Goal: Task Accomplishment & Management: Manage account settings

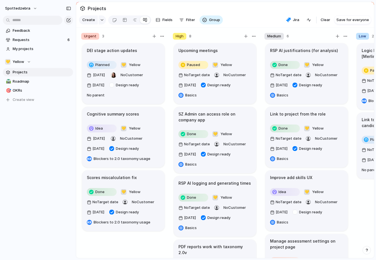
scroll to position [175, 0]
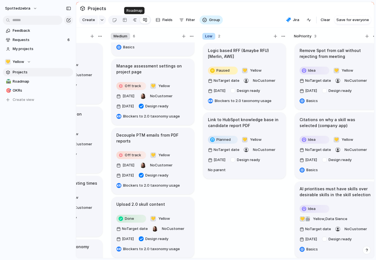
click at [131, 21] on link at bounding box center [135, 19] width 10 height 9
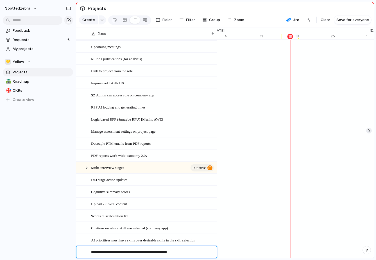
scroll to position [0, 5556]
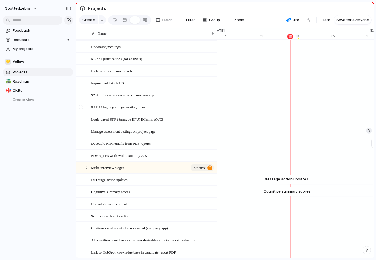
click at [90, 104] on div at bounding box center [84, 108] width 15 height 12
click at [101, 107] on span "RSP AI logging and generating times" at bounding box center [118, 107] width 54 height 6
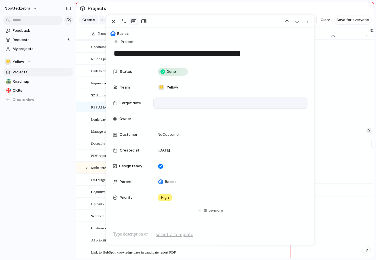
scroll to position [10, 0]
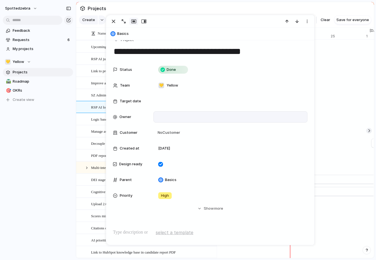
click at [173, 117] on div at bounding box center [230, 117] width 149 height 6
click at [173, 135] on span "[PERSON_NAME]" at bounding box center [182, 137] width 29 height 6
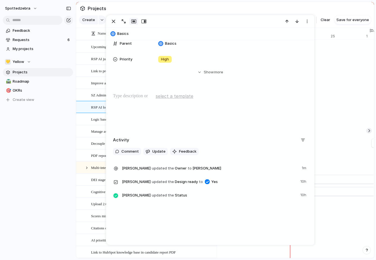
scroll to position [0, 0]
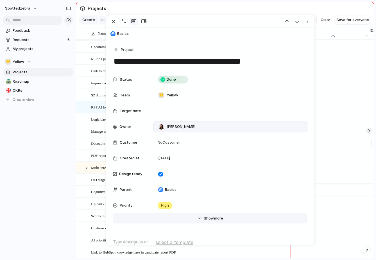
click at [210, 220] on span "Show" at bounding box center [209, 219] width 10 height 6
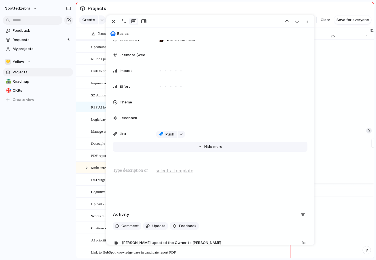
scroll to position [226, 0]
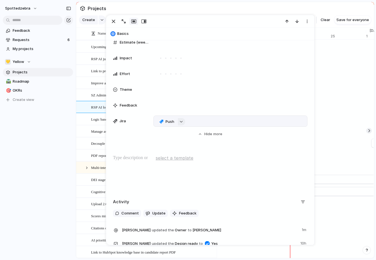
click at [182, 123] on button "button" at bounding box center [181, 121] width 7 height 7
type input "*"
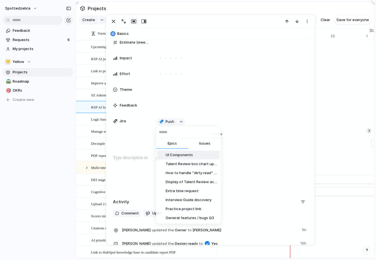
click at [69, 156] on div "Epics Issues UI Components Talent Review box chart updates How to handle "dirty…" at bounding box center [188, 130] width 376 height 260
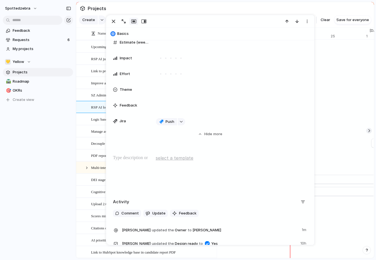
click at [69, 156] on div "spottedzebra Feedback Requests 6 My projects 💛 Yellow Projects 🛣️ Roadmap 🎯 OKR…" at bounding box center [38, 130] width 76 height 260
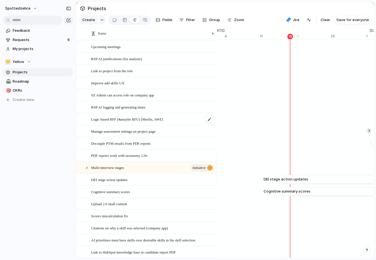
click at [140, 120] on span "Logic based RFF (&maybe RFU) [Merlin, AWE]" at bounding box center [127, 119] width 72 height 6
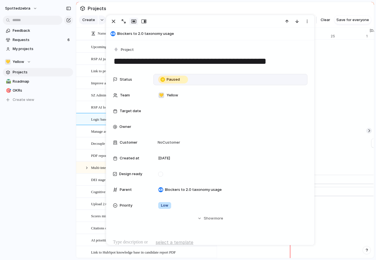
click at [198, 79] on div "Paused" at bounding box center [230, 80] width 149 height 6
click at [236, 67] on div "Idea Planned On track At risk Off track Paused Canceled Done" at bounding box center [188, 130] width 376 height 260
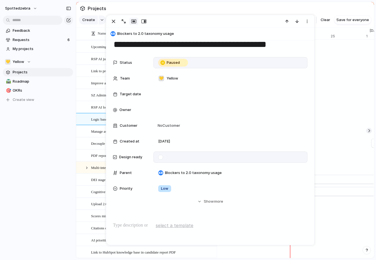
scroll to position [1, 0]
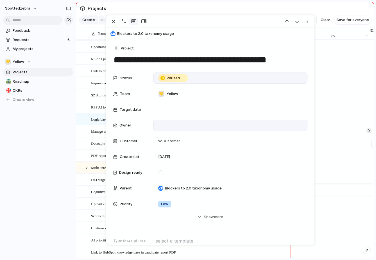
click at [177, 123] on div at bounding box center [230, 125] width 149 height 6
click at [175, 144] on span "[PERSON_NAME]" at bounding box center [182, 146] width 29 height 6
click at [59, 157] on div "spottedzebra Feedback Requests 6 My projects 💛 Yellow Projects 🛣️ Roadmap 🎯 OKR…" at bounding box center [38, 130] width 76 height 260
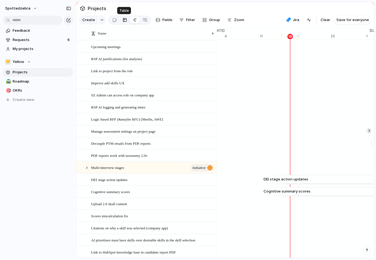
click at [124, 20] on div at bounding box center [125, 19] width 5 height 9
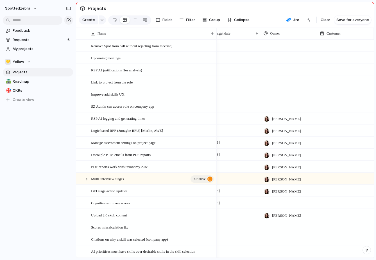
click at [309, 114] on div "[PERSON_NAME]" at bounding box center [290, 117] width 56 height 9
click at [300, 106] on div "Charlie Watkinson No Owner" at bounding box center [188, 130] width 376 height 260
click at [299, 107] on div at bounding box center [289, 106] width 56 height 12
click at [290, 126] on li "[PERSON_NAME]" at bounding box center [286, 129] width 46 height 9
click at [284, 96] on div at bounding box center [289, 94] width 56 height 12
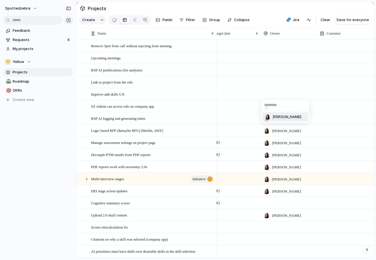
click at [284, 118] on span "[PERSON_NAME]" at bounding box center [287, 117] width 29 height 6
click at [281, 84] on div at bounding box center [289, 82] width 56 height 12
click at [285, 106] on span "[PERSON_NAME]" at bounding box center [287, 105] width 29 height 6
click at [282, 75] on div at bounding box center [289, 70] width 56 height 12
click at [282, 96] on li "[PERSON_NAME]" at bounding box center [286, 92] width 46 height 9
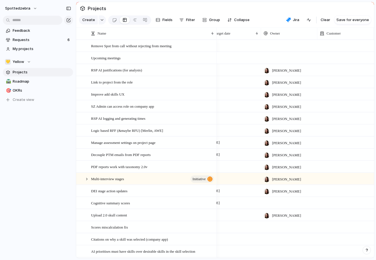
click at [279, 57] on div at bounding box center [289, 58] width 56 height 12
click at [280, 84] on li "[PERSON_NAME]" at bounding box center [286, 80] width 46 height 9
click at [279, 53] on div "[PERSON_NAME]" at bounding box center [283, 56] width 42 height 9
click at [280, 50] on div "Charlie Watkinson No Owner" at bounding box center [188, 130] width 376 height 260
click at [284, 48] on div at bounding box center [289, 46] width 56 height 12
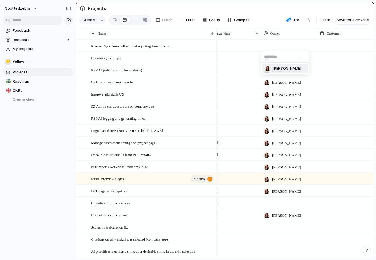
click at [284, 70] on span "[PERSON_NAME]" at bounding box center [287, 69] width 29 height 6
click at [285, 200] on div at bounding box center [289, 203] width 56 height 12
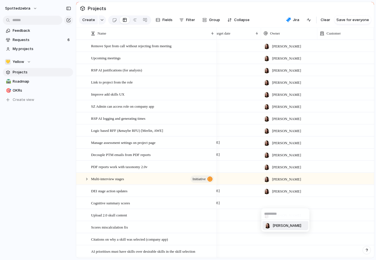
click at [284, 226] on span "[PERSON_NAME]" at bounding box center [287, 226] width 29 height 6
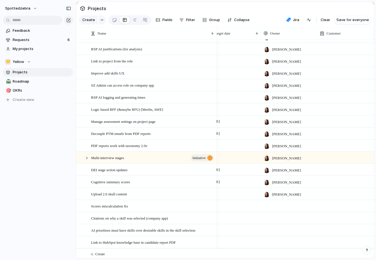
click at [283, 205] on div at bounding box center [289, 206] width 56 height 12
click at [280, 228] on span "[PERSON_NAME]" at bounding box center [287, 229] width 29 height 6
click at [280, 217] on div at bounding box center [289, 218] width 56 height 12
click at [279, 240] on span "[PERSON_NAME]" at bounding box center [287, 241] width 29 height 6
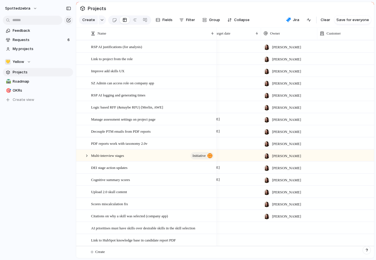
click at [278, 225] on div at bounding box center [289, 228] width 56 height 12
click at [278, 253] on li "[PERSON_NAME]" at bounding box center [286, 250] width 46 height 9
click at [279, 237] on div at bounding box center [289, 240] width 56 height 12
click at [278, 253] on span "[PERSON_NAME]" at bounding box center [287, 253] width 29 height 6
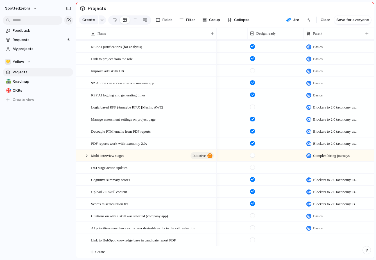
click at [340, 165] on div at bounding box center [332, 168] width 56 height 12
type input "***"
click at [60, 152] on div "*** Use the create dropdown to add your first parent" at bounding box center [188, 130] width 376 height 260
click at [29, 62] on div "💛 Yellow" at bounding box center [18, 62] width 26 height 6
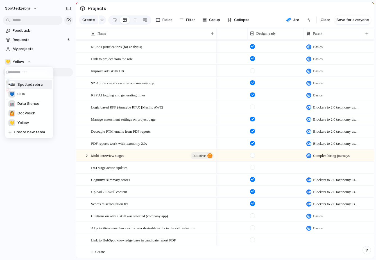
click at [27, 83] on span "Spottedzebra" at bounding box center [29, 85] width 25 height 6
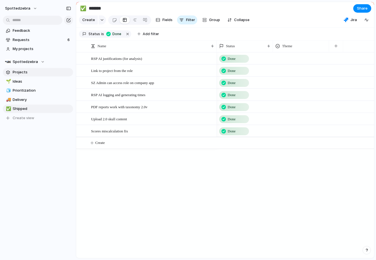
click at [35, 73] on span "Projects" at bounding box center [42, 72] width 59 height 6
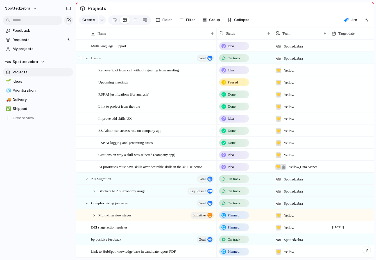
click at [85, 60] on div at bounding box center [82, 59] width 10 height 15
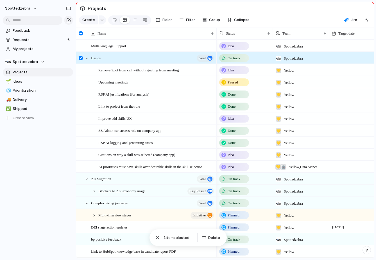
click at [82, 59] on div at bounding box center [81, 58] width 4 height 4
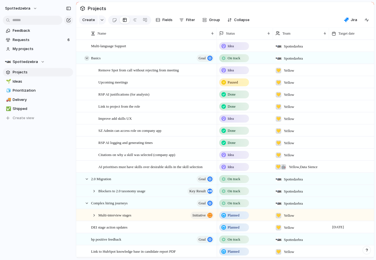
click at [88, 59] on div at bounding box center [86, 58] width 5 height 5
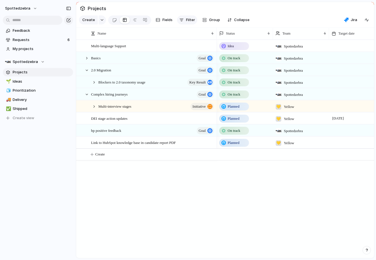
click at [192, 19] on span "Filter" at bounding box center [190, 20] width 9 height 6
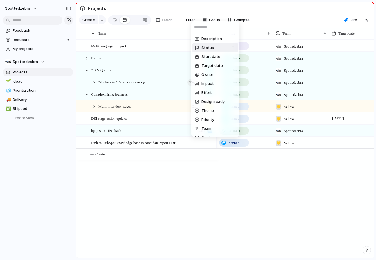
click at [225, 49] on li "Status" at bounding box center [216, 47] width 46 height 9
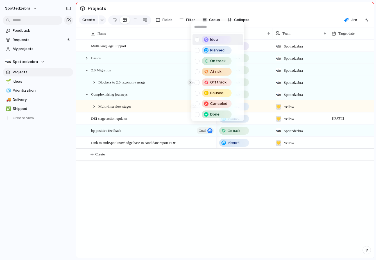
click at [281, 11] on div "Idea Planned On track At risk Off track Paused Canceled Done" at bounding box center [188, 130] width 376 height 260
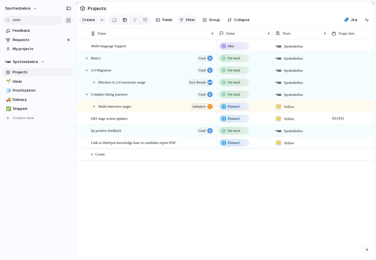
click at [192, 21] on span "Filter" at bounding box center [190, 20] width 9 height 6
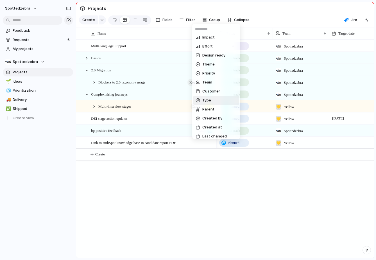
click at [206, 104] on li "Type" at bounding box center [217, 100] width 46 height 9
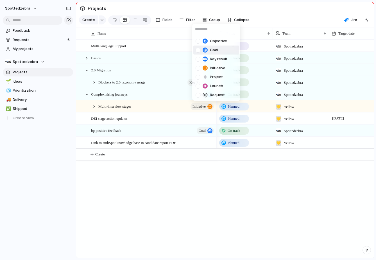
click at [202, 51] on div "Goal" at bounding box center [207, 50] width 23 height 6
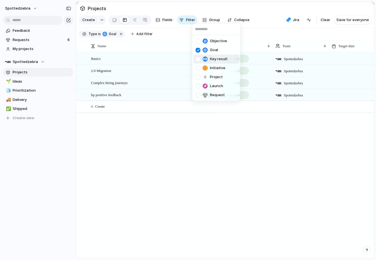
click at [206, 59] on div at bounding box center [205, 59] width 5 height 5
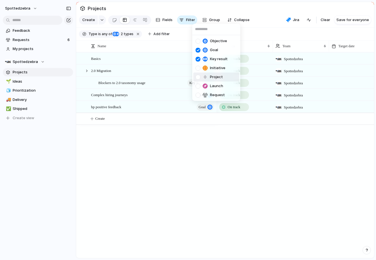
click at [204, 78] on div at bounding box center [205, 77] width 5 height 5
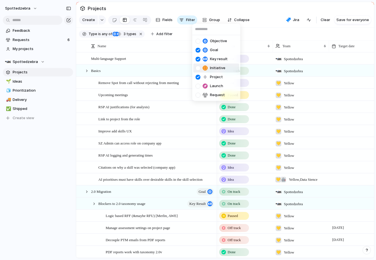
click at [199, 67] on div at bounding box center [198, 68] width 5 height 5
click at [260, 15] on div "Objective Goal Key result Initiative Project Launch Request" at bounding box center [188, 130] width 376 height 260
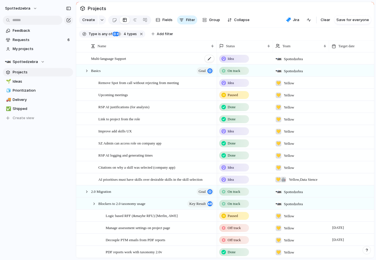
click at [153, 60] on div "Multi-language Support" at bounding box center [153, 59] width 124 height 12
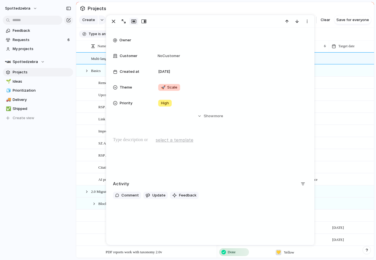
click at [161, 156] on div at bounding box center [210, 155] width 195 height 36
click at [210, 115] on span "Show" at bounding box center [209, 116] width 10 height 6
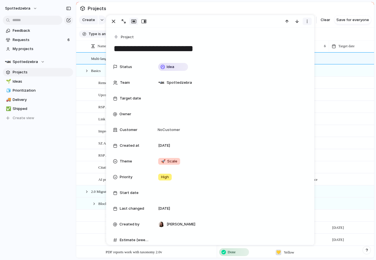
click at [306, 20] on div "button" at bounding box center [307, 21] width 5 height 5
click at [278, 44] on span "Delete" at bounding box center [283, 42] width 12 height 6
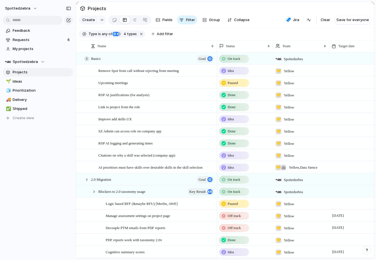
click at [86, 57] on div at bounding box center [86, 58] width 5 height 5
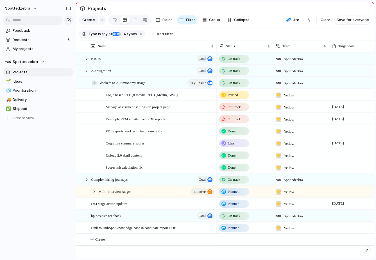
click at [94, 83] on div at bounding box center [94, 82] width 5 height 5
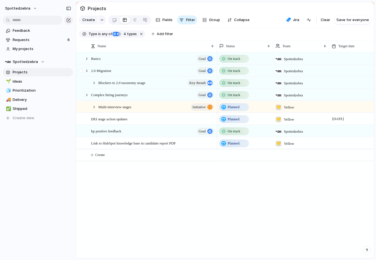
click at [86, 73] on div at bounding box center [82, 72] width 10 height 15
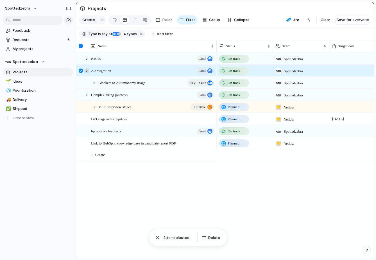
click at [86, 71] on div at bounding box center [86, 70] width 5 height 5
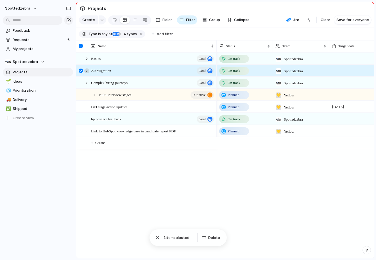
click at [87, 71] on div at bounding box center [86, 70] width 5 height 5
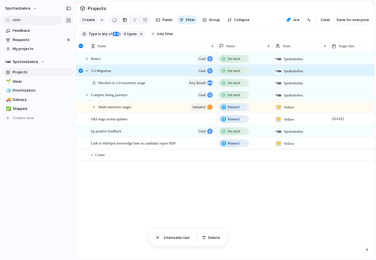
click at [93, 81] on div at bounding box center [94, 82] width 5 height 5
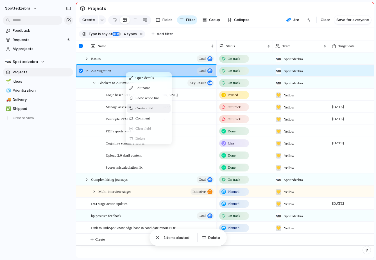
click at [138, 109] on span "Create child" at bounding box center [145, 108] width 18 height 6
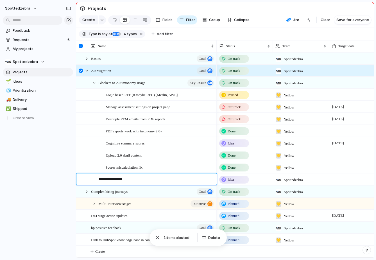
type textarea "**********"
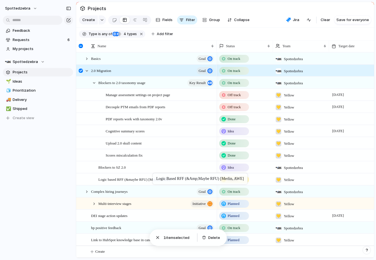
drag, startPoint x: 126, startPoint y: 95, endPoint x: 156, endPoint y: 174, distance: 84.5
click at [143, 167] on div "Blockers to SZ 2.0" at bounding box center [156, 168] width 116 height 12
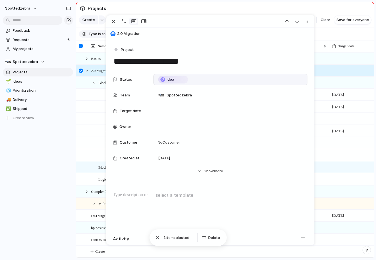
click at [218, 78] on div "Idea" at bounding box center [230, 80] width 149 height 6
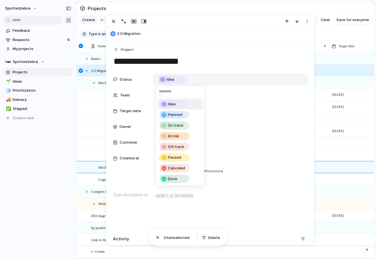
click at [208, 75] on div "Idea Planned On track At risk Off track Paused Canceled Done" at bounding box center [188, 130] width 376 height 260
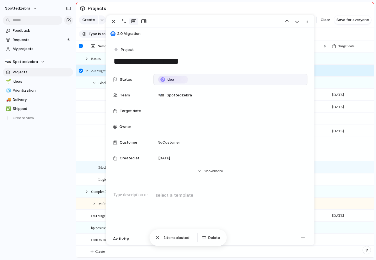
click at [129, 32] on span "2.0 Migration" at bounding box center [214, 34] width 195 height 6
type textarea "**********"
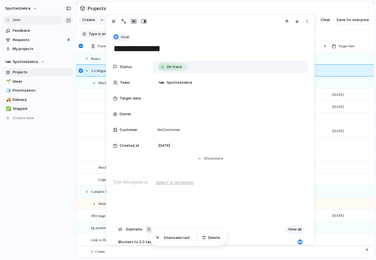
click at [123, 36] on span "Goal" at bounding box center [125, 37] width 8 height 6
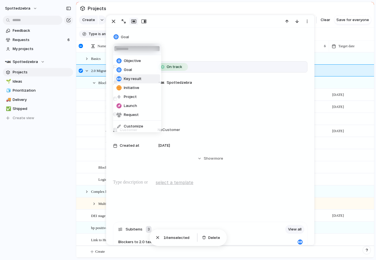
click at [134, 78] on span "Key result" at bounding box center [133, 79] width 18 height 6
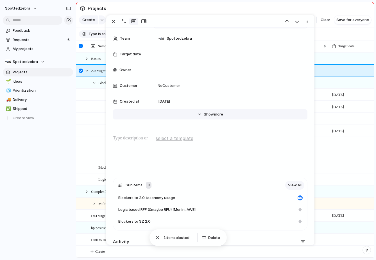
click at [210, 114] on span "Show" at bounding box center [209, 115] width 10 height 6
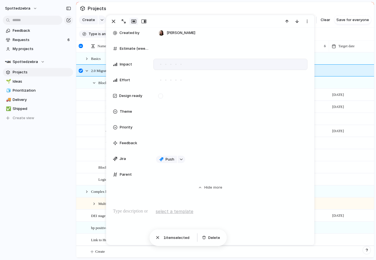
scroll to position [160, 0]
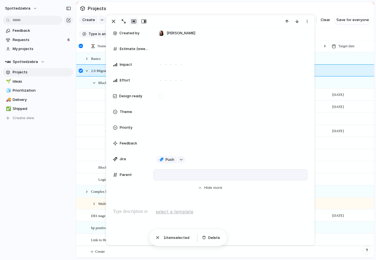
click at [178, 176] on div at bounding box center [230, 175] width 149 height 6
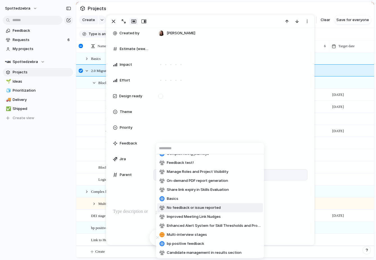
scroll to position [7, 0]
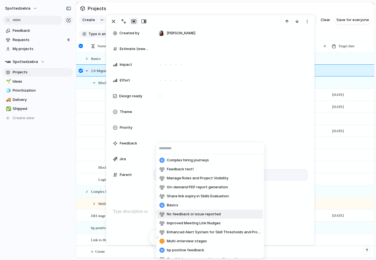
type input "*"
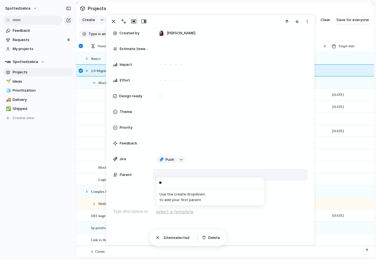
type input "*"
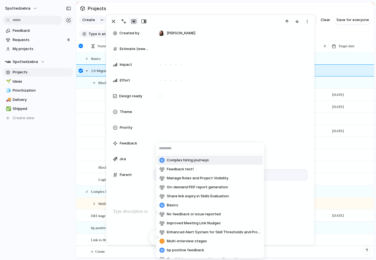
click at [134, 201] on div "Complex hiring journeys Feedback test! Manage Roles and Project Visibility On-d…" at bounding box center [188, 130] width 376 height 260
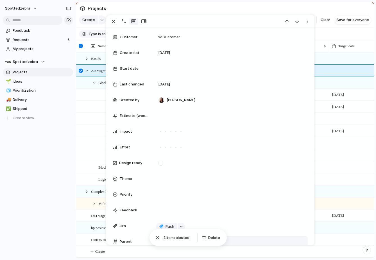
scroll to position [0, 0]
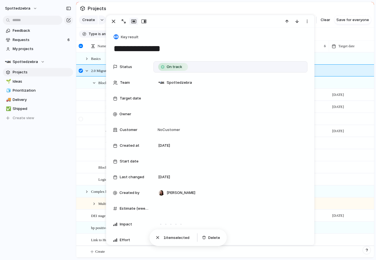
click at [87, 123] on div at bounding box center [84, 119] width 15 height 12
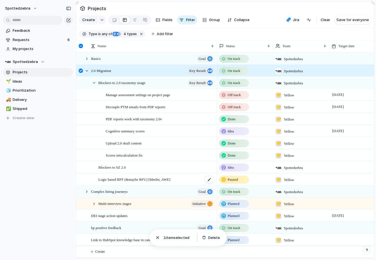
click at [128, 178] on span "Logic based RFF (&maybe RFU) [Merlin, AWE]" at bounding box center [134, 179] width 72 height 6
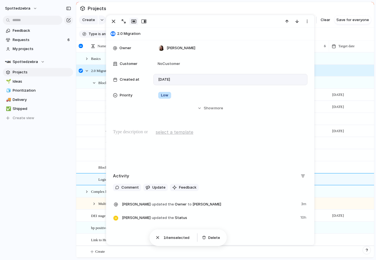
scroll to position [102, 0]
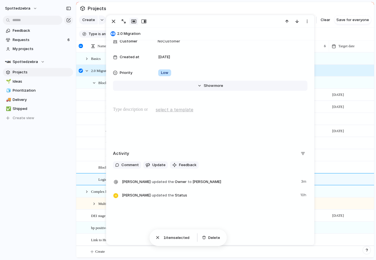
click at [210, 87] on span "Show" at bounding box center [209, 86] width 10 height 6
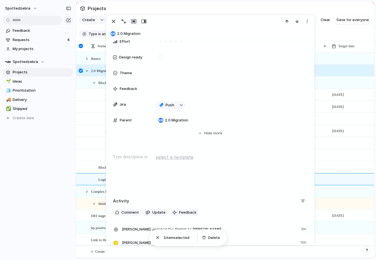
scroll to position [275, 0]
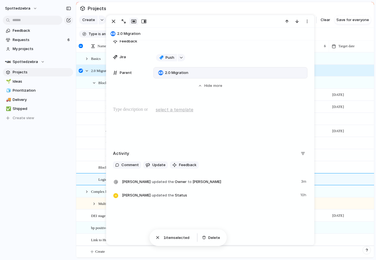
click at [209, 70] on div "2.0 Migration" at bounding box center [230, 73] width 149 height 6
type input "*"
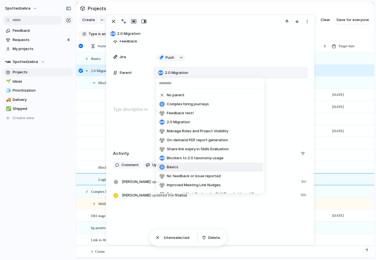
click at [88, 158] on div "No parent Complex hiring journeys Feedback test! 2.0 Migration Manage Roles and…" at bounding box center [188, 130] width 376 height 260
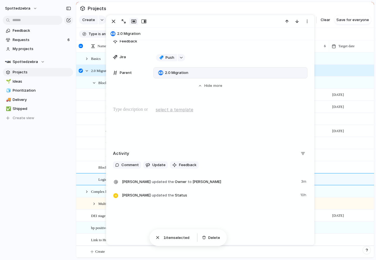
click at [105, 156] on div "Scores miscalculation fix" at bounding box center [157, 156] width 118 height 12
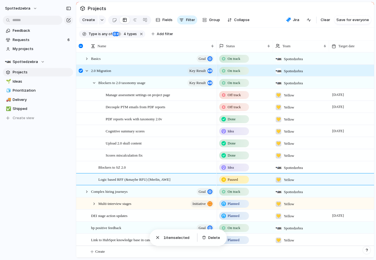
click at [100, 156] on div "Scores miscalculation fix" at bounding box center [157, 156] width 118 height 12
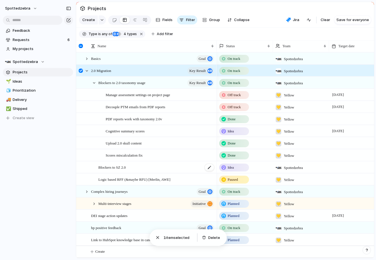
click at [122, 163] on div "Blockers to SZ 2.0" at bounding box center [156, 168] width 116 height 12
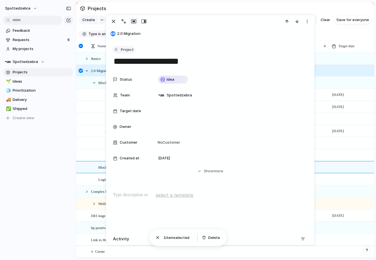
click at [120, 49] on button "Project" at bounding box center [124, 50] width 23 height 8
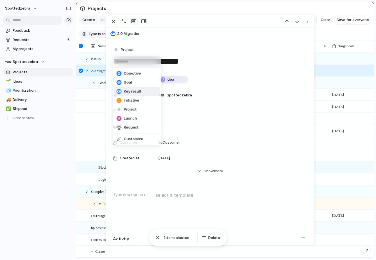
click at [126, 91] on span "Key result" at bounding box center [133, 92] width 18 height 6
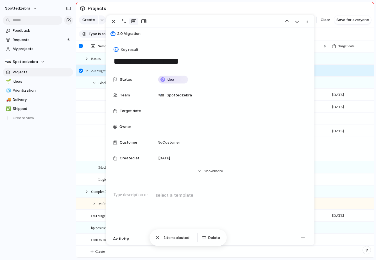
click at [111, 36] on div "2.0 Migration" at bounding box center [210, 33] width 203 height 9
click at [115, 33] on div "button" at bounding box center [113, 33] width 5 height 5
type textarea "**********"
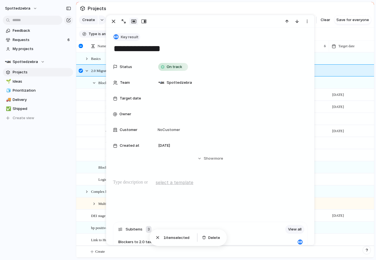
click at [118, 37] on div "button" at bounding box center [116, 36] width 5 height 5
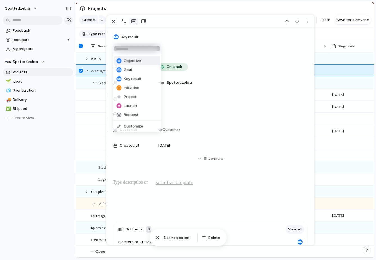
click at [120, 60] on div at bounding box center [119, 61] width 5 height 5
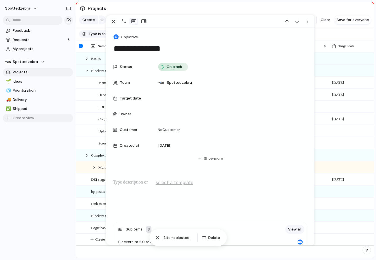
click at [68, 116] on button "Create view" at bounding box center [38, 118] width 70 height 8
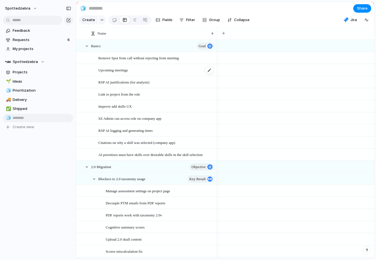
click at [158, 66] on div "Upcoming meetings" at bounding box center [156, 70] width 116 height 12
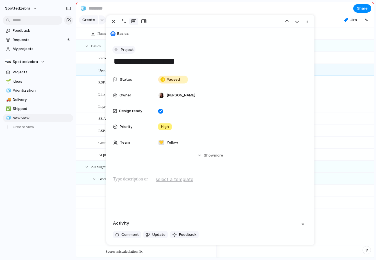
click at [126, 48] on span "Project" at bounding box center [127, 50] width 13 height 6
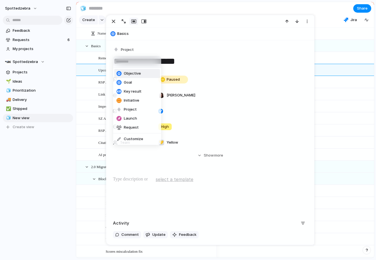
click at [78, 151] on div "Objective Goal Key result Initiative Project Launch Request Customize" at bounding box center [188, 130] width 376 height 260
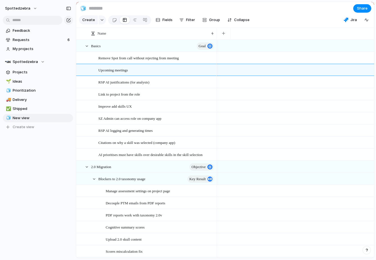
click at [65, 152] on div "Feedback Requests 6 My projects Spottedzebra Projects 🌱 Ideas 🧊 Prioritization …" at bounding box center [38, 88] width 76 height 177
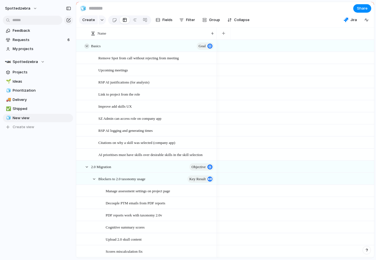
click at [88, 45] on div at bounding box center [86, 46] width 5 height 5
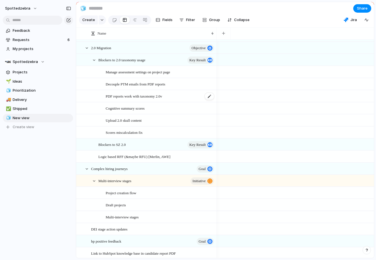
scroll to position [11, 0]
click at [95, 59] on div at bounding box center [94, 59] width 5 height 5
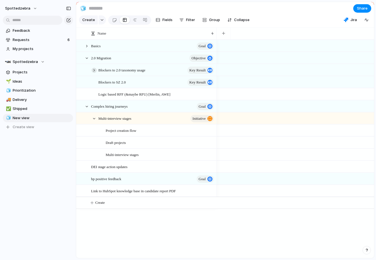
scroll to position [0, 0]
drag, startPoint x: 107, startPoint y: 94, endPoint x: 129, endPoint y: 82, distance: 24.6
click at [94, 82] on div at bounding box center [94, 82] width 5 height 5
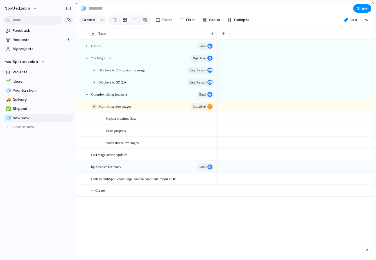
click at [94, 107] on div at bounding box center [94, 106] width 5 height 5
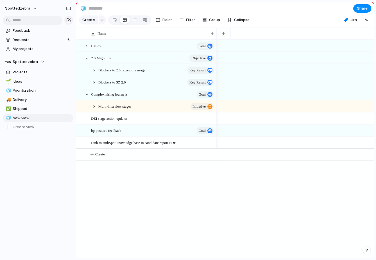
click at [109, 10] on input at bounding box center [121, 8] width 66 height 10
type input "****"
click at [82, 10] on div "🧊" at bounding box center [83, 9] width 6 height 8
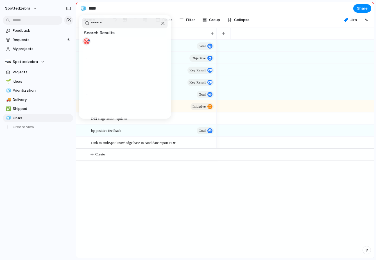
type input "******"
click at [86, 39] on span "🎯" at bounding box center [86, 41] width 7 height 7
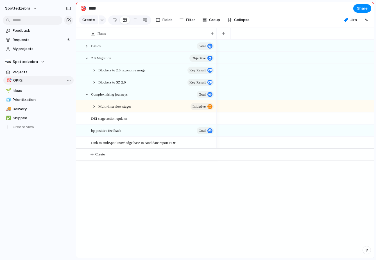
drag, startPoint x: 24, startPoint y: 118, endPoint x: 24, endPoint y: 80, distance: 38.3
click at [24, 80] on div "🌱 Ideas 🧊 Prioritization 🚚 Delivery ✅ Shipped 🎯 OKRs 🎯 OKRs To pick up a dragga…" at bounding box center [38, 104] width 70 height 54
click at [25, 92] on span "Ideas" at bounding box center [42, 91] width 59 height 6
click at [28, 92] on span "Ideas" at bounding box center [42, 91] width 59 height 6
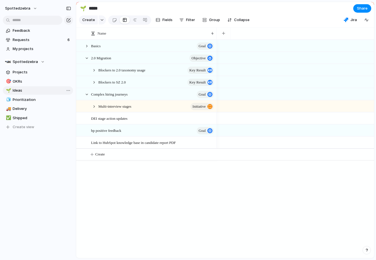
click at [28, 92] on span "Ideas" at bounding box center [42, 91] width 59 height 6
click at [182, 16] on button "Filter" at bounding box center [187, 19] width 20 height 9
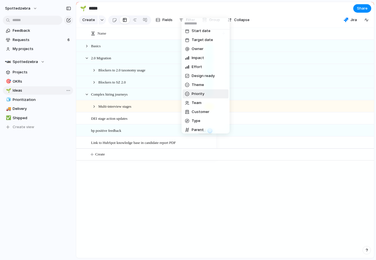
scroll to position [52, 0]
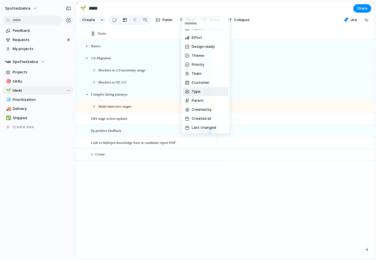
click at [200, 94] on span "Type" at bounding box center [196, 92] width 9 height 6
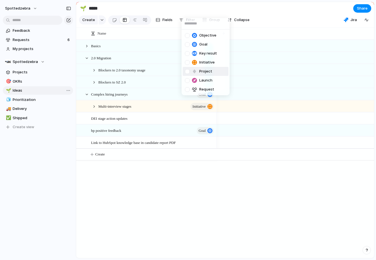
click at [189, 70] on div at bounding box center [187, 71] width 5 height 5
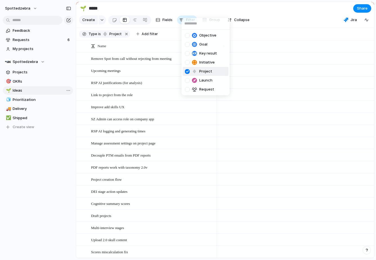
click at [189, 70] on div at bounding box center [187, 71] width 5 height 5
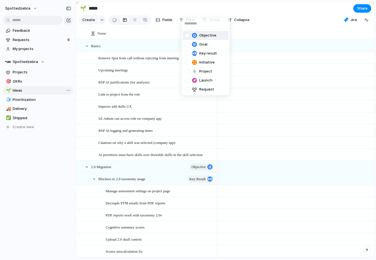
click at [188, 11] on div "Objective Goal Key result Initiative Project Launch Request" at bounding box center [188, 130] width 376 height 260
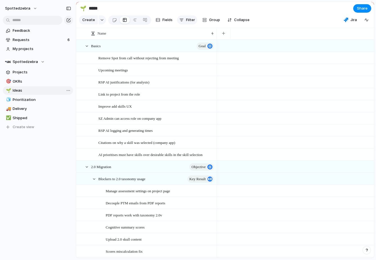
click at [187, 18] on span "Filter" at bounding box center [190, 20] width 9 height 6
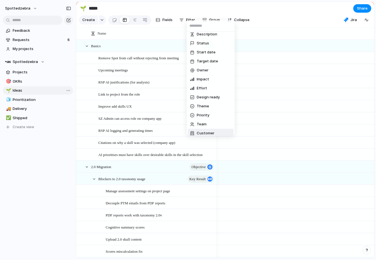
scroll to position [5, 0]
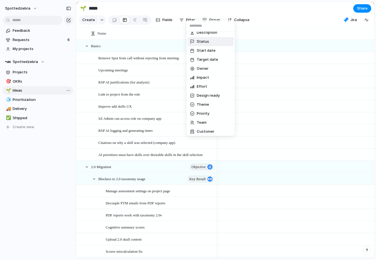
click at [201, 42] on span "Status" at bounding box center [203, 42] width 12 height 6
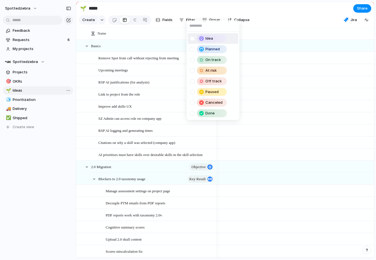
click at [200, 41] on div "Idea" at bounding box center [212, 38] width 29 height 7
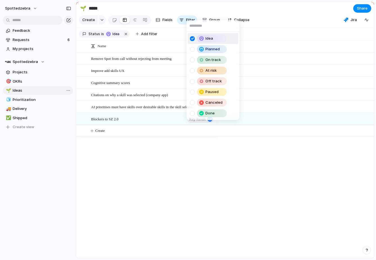
click at [203, 3] on div "Idea Planned On track At risk Off track Paused Canceled Done" at bounding box center [188, 130] width 376 height 260
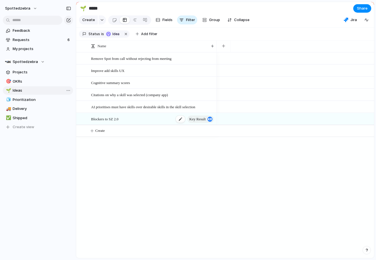
click at [149, 121] on div "Blockers to SZ 2.0 Key result" at bounding box center [153, 119] width 124 height 12
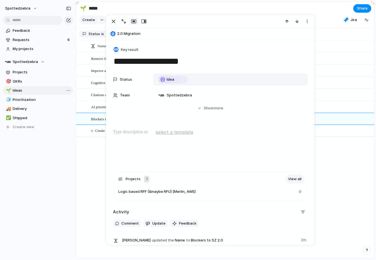
click at [195, 78] on div "Idea" at bounding box center [230, 80] width 149 height 6
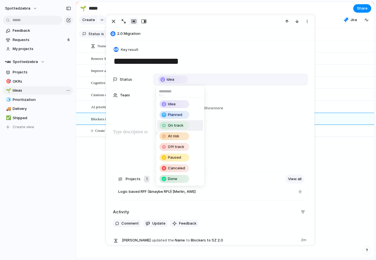
click at [191, 130] on li "On track" at bounding box center [181, 125] width 46 height 11
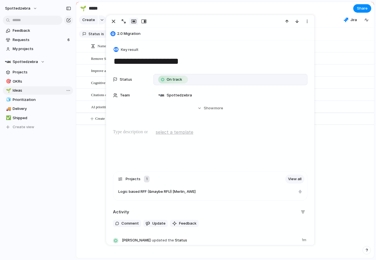
click at [90, 162] on div "Remove Spot from call without rejecting from meeting Improve add skills UX Cogn…" at bounding box center [225, 155] width 298 height 206
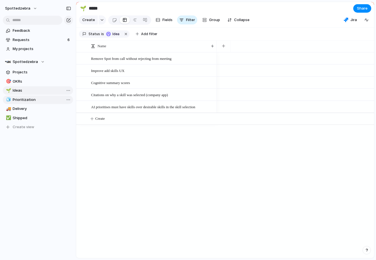
click at [33, 101] on span "Prioritization" at bounding box center [42, 100] width 59 height 6
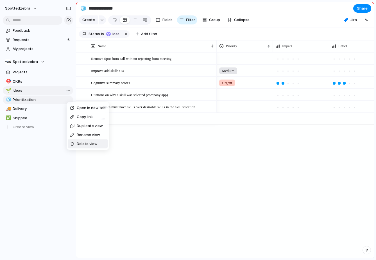
click at [82, 146] on span "Delete view" at bounding box center [87, 144] width 21 height 6
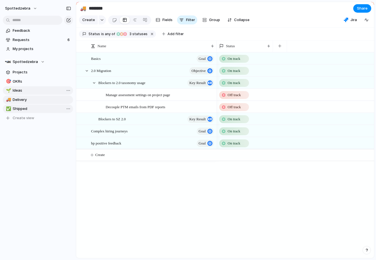
click at [52, 109] on span "Shipped" at bounding box center [42, 109] width 59 height 6
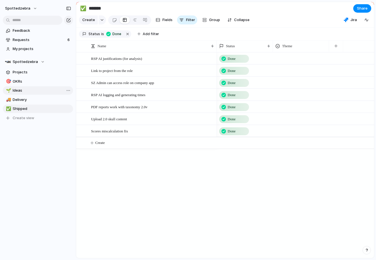
click at [42, 90] on span "Ideas" at bounding box center [42, 91] width 59 height 6
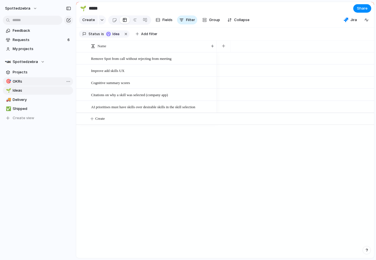
click at [39, 84] on link "🎯 OKRs" at bounding box center [38, 81] width 70 height 8
type input "****"
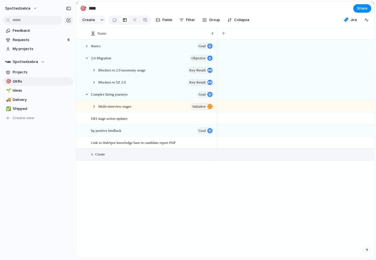
click at [104, 158] on button "Create" at bounding box center [232, 155] width 301 height 12
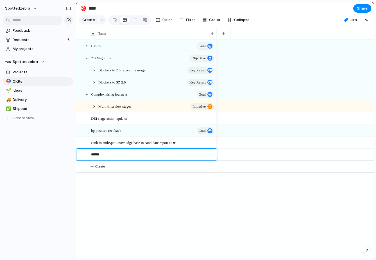
type textarea "*******"
click at [125, 156] on div "20% BAU" at bounding box center [153, 155] width 124 height 12
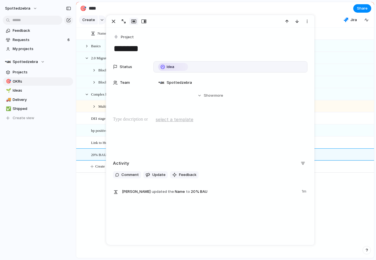
click at [202, 65] on div "Idea" at bounding box center [230, 67] width 149 height 6
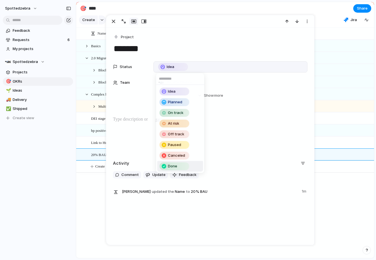
click at [142, 146] on div "Idea Planned On track At risk Off track Paused Canceled Done" at bounding box center [188, 130] width 376 height 260
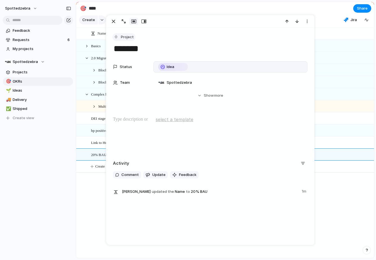
click at [131, 35] on span "Project" at bounding box center [127, 37] width 13 height 6
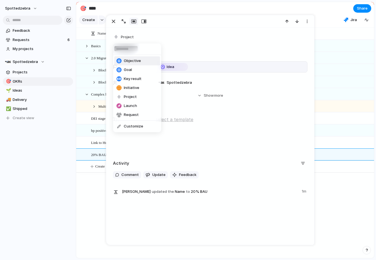
click at [130, 62] on span "Objective" at bounding box center [132, 61] width 17 height 6
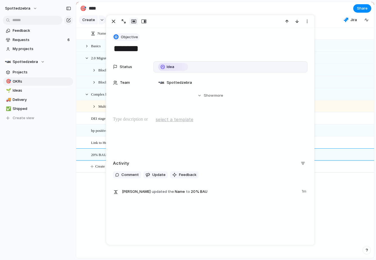
click at [134, 40] on button "Objective" at bounding box center [126, 37] width 27 height 8
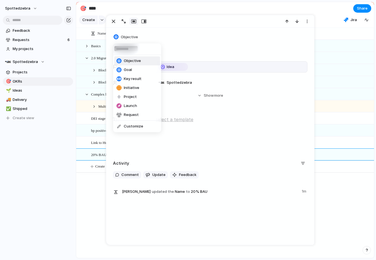
click at [86, 192] on div "Objective Goal Key result Initiative Project Launch Request Customize" at bounding box center [188, 130] width 376 height 260
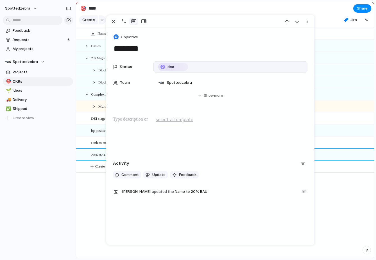
click at [97, 192] on div "Basics Goal 2.0 Migration objective Blockers to 2.0 taxonomy usage Key result B…" at bounding box center [225, 149] width 298 height 219
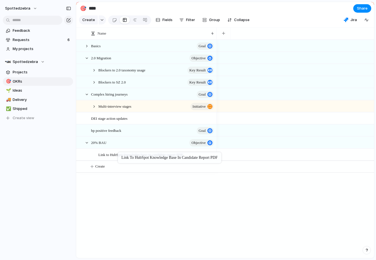
drag, startPoint x: 107, startPoint y: 142, endPoint x: 121, endPoint y: 153, distance: 17.6
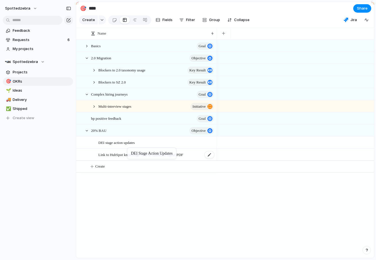
drag, startPoint x: 118, startPoint y: 117, endPoint x: 130, endPoint y: 149, distance: 34.5
click at [132, 142] on span "DEI stage action updates" at bounding box center [116, 142] width 37 height 6
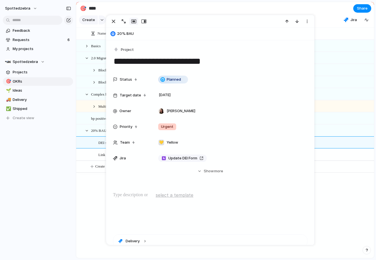
click at [89, 200] on div "Basics Goal 2.0 Migration objective Blockers to 2.0 taxonomy usage Key result B…" at bounding box center [225, 149] width 298 height 219
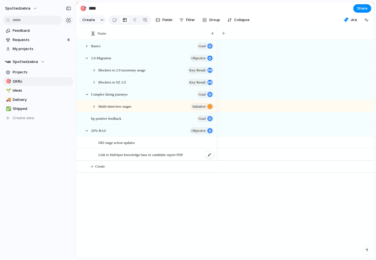
click at [127, 155] on span "Link to HubSpot knowledge base in candidate report PDF" at bounding box center [140, 154] width 85 height 6
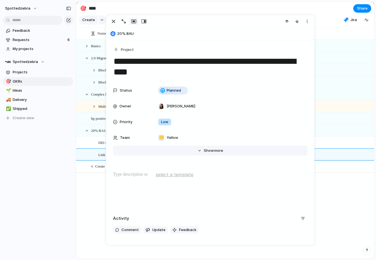
click at [203, 151] on button "Hide Show more" at bounding box center [210, 151] width 195 height 10
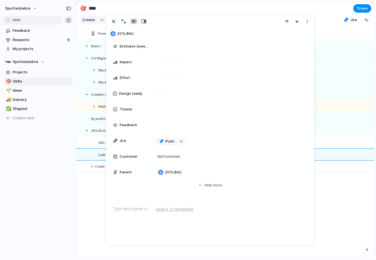
scroll to position [186, 0]
click at [181, 142] on div "button" at bounding box center [181, 141] width 4 height 2
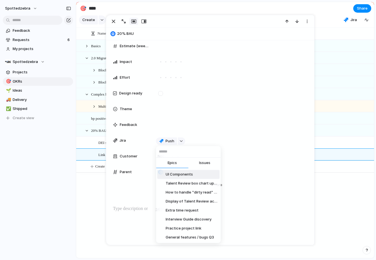
click at [182, 149] on input "text" at bounding box center [188, 151] width 65 height 11
click at [199, 164] on button "Issues" at bounding box center [205, 163] width 32 height 11
click at [188, 154] on input "text" at bounding box center [188, 151] width 65 height 11
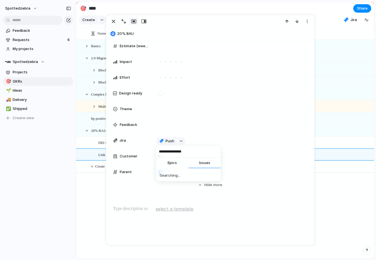
type input "**********"
click at [135, 185] on div "**********" at bounding box center [188, 130] width 376 height 260
click at [127, 159] on span "Customer" at bounding box center [129, 157] width 18 height 6
click at [129, 60] on div "Paramount bp Merlin Entertainments Virgin Media O2 AWE Disney Spotted Zebra" at bounding box center [188, 130] width 376 height 260
click at [122, 62] on span "Impact" at bounding box center [126, 62] width 12 height 6
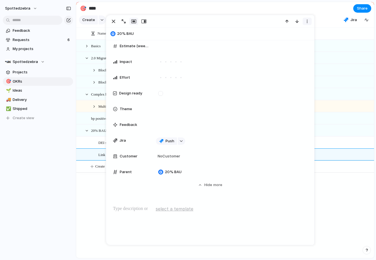
click at [307, 20] on div "button" at bounding box center [307, 21] width 5 height 5
click at [55, 153] on div "Mark as duplicate Delete" at bounding box center [188, 130] width 376 height 260
click at [59, 142] on div "Feedback Requests 6 My projects Spottedzebra Projects 🎯 OKRs 🌱 Ideas 🚚 Delivery…" at bounding box center [38, 84] width 76 height 168
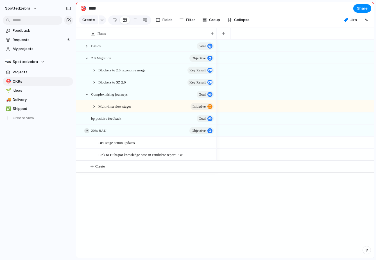
click at [87, 131] on div at bounding box center [86, 130] width 5 height 5
click at [37, 73] on span "Projects" at bounding box center [42, 72] width 59 height 6
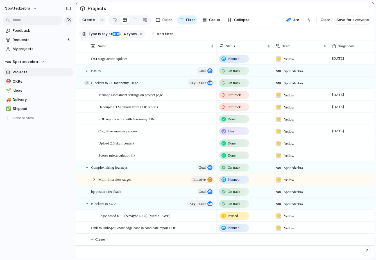
click at [86, 84] on div at bounding box center [86, 82] width 5 height 5
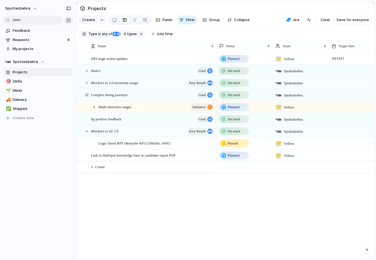
click at [87, 94] on div at bounding box center [86, 95] width 5 height 5
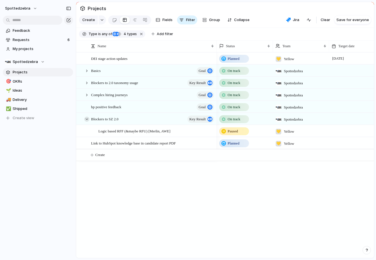
click at [88, 120] on div at bounding box center [86, 119] width 5 height 5
click at [32, 41] on span "Requests" at bounding box center [39, 40] width 53 height 6
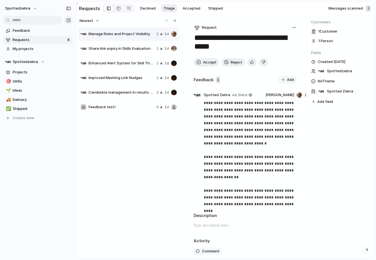
click at [104, 51] on span "Share link expiry in Skills Evaluation" at bounding box center [122, 49] width 66 height 6
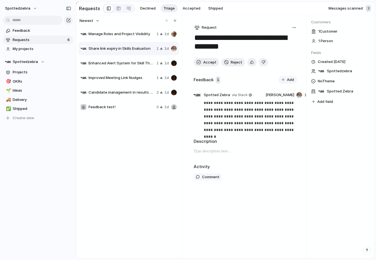
click at [224, 47] on textarea "**********" at bounding box center [246, 43] width 104 height 20
click at [135, 62] on span "Enhanced Alert System for Skill Thresholds and Progression Control" at bounding box center [122, 63] width 66 height 6
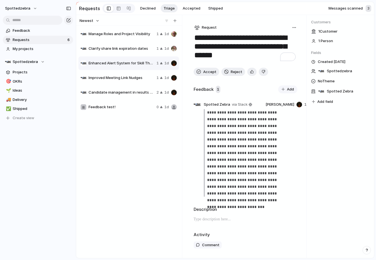
click at [132, 37] on div "Manage Roles and Project Visibility 1 1d" at bounding box center [128, 34] width 101 height 14
type textarea "**********"
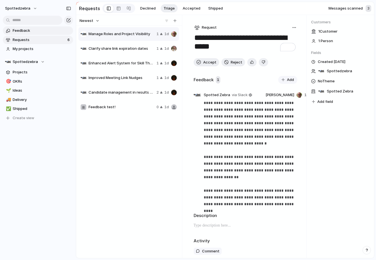
click at [37, 32] on span "Feedback" at bounding box center [42, 31] width 59 height 6
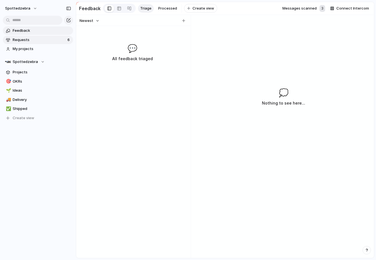
click at [36, 40] on span "Requests" at bounding box center [39, 40] width 53 height 6
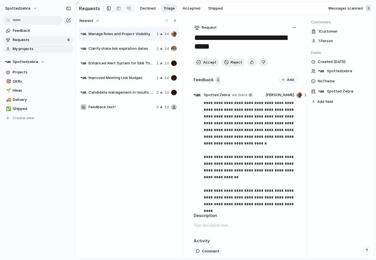
click at [37, 51] on link "My projects" at bounding box center [38, 49] width 70 height 8
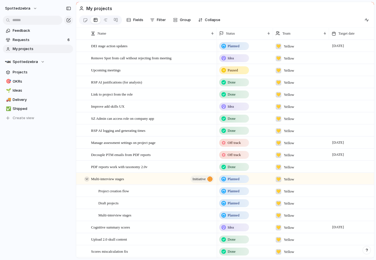
click at [87, 178] on div at bounding box center [86, 179] width 5 height 5
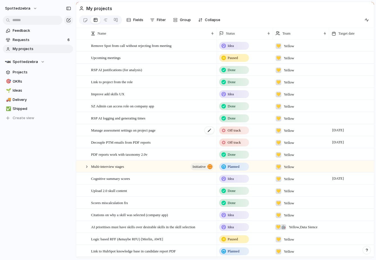
scroll to position [24, 0]
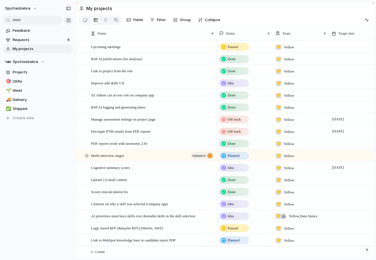
click at [86, 155] on div at bounding box center [86, 155] width 5 height 5
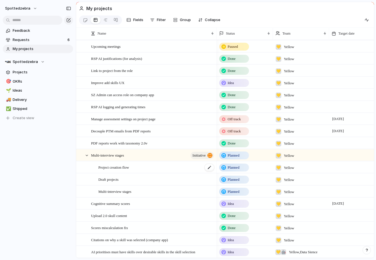
click at [123, 169] on span "Project creation flow" at bounding box center [113, 167] width 31 height 6
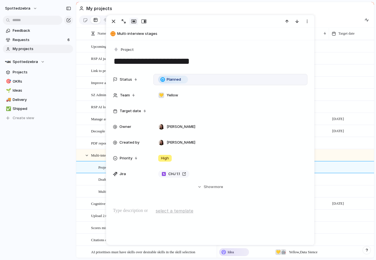
click at [195, 79] on div "Planned" at bounding box center [230, 80] width 149 height 6
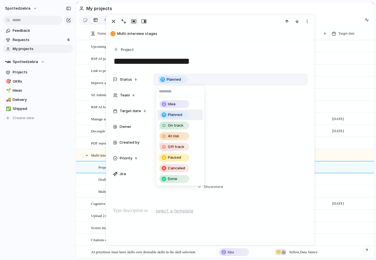
click at [195, 79] on div "Idea Planned On track At risk Off track Paused Canceled Done" at bounding box center [188, 130] width 376 height 260
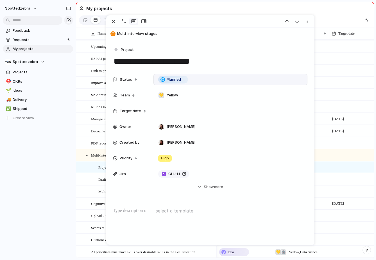
click at [128, 200] on div "**********" at bounding box center [210, 196] width 208 height 313
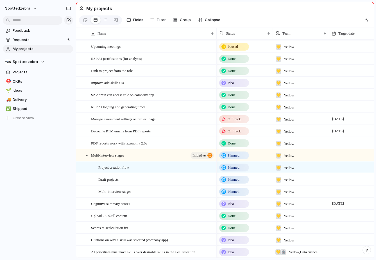
click at [24, 158] on div "Feedback Requests 6 My projects Spottedzebra Projects 🎯 OKRs 🌱 Ideas 🚚 Delivery…" at bounding box center [38, 84] width 76 height 168
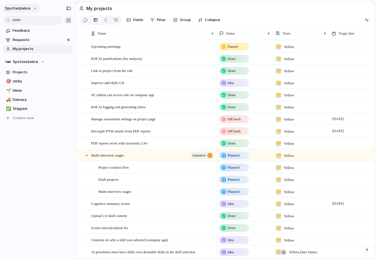
click at [29, 11] on button "spottedzebra" at bounding box center [22, 8] width 38 height 9
click at [30, 23] on li "Settings" at bounding box center [27, 21] width 47 height 9
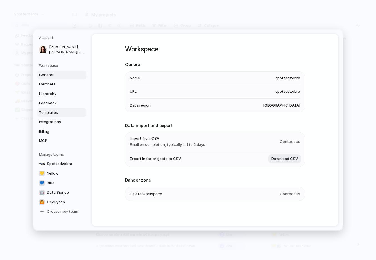
click at [56, 112] on span "Templates" at bounding box center [57, 113] width 36 height 6
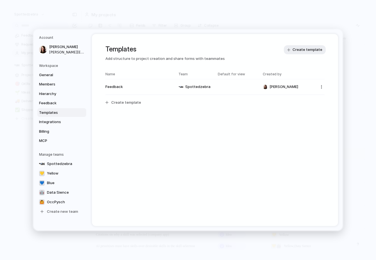
click at [135, 97] on li "Feedback Spottedzebra Charlie Watkinson" at bounding box center [214, 90] width 219 height 16
click at [131, 107] on button "Create template" at bounding box center [215, 102] width 226 height 11
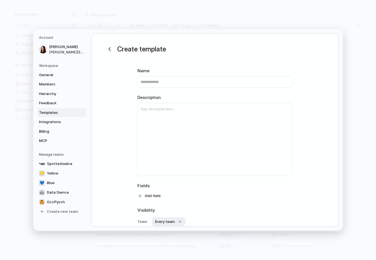
click at [153, 80] on input "text" at bounding box center [215, 82] width 155 height 11
type input "*******"
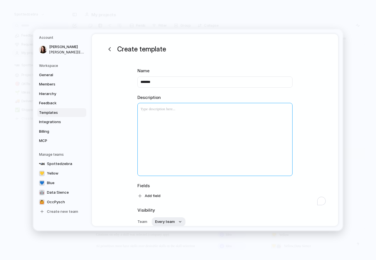
click at [168, 115] on div "To enrich screen reader interactions, please activate Accessibility in Grammarl…" at bounding box center [215, 139] width 155 height 73
click at [160, 123] on p "**********" at bounding box center [215, 121] width 154 height 7
click at [169, 108] on h3 "*******" at bounding box center [215, 110] width 154 height 8
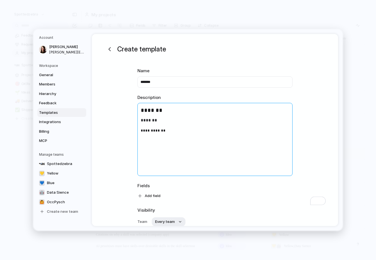
click at [160, 109] on h3 "*******" at bounding box center [215, 110] width 154 height 8
click at [152, 115] on div "**********" at bounding box center [215, 139] width 155 height 73
click at [152, 120] on p "**********" at bounding box center [215, 119] width 154 height 7
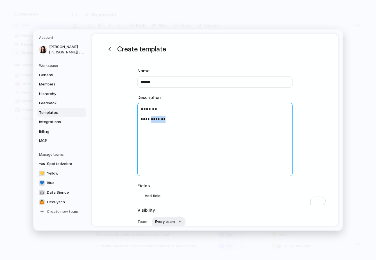
click at [152, 120] on p "**********" at bounding box center [215, 119] width 154 height 7
click at [158, 131] on h4 "*****" at bounding box center [215, 130] width 154 height 6
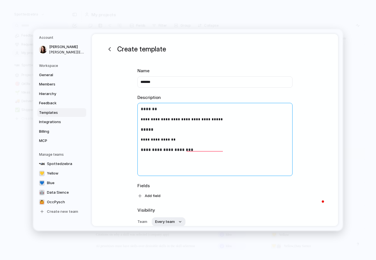
click at [194, 152] on h4 "**********" at bounding box center [215, 150] width 154 height 6
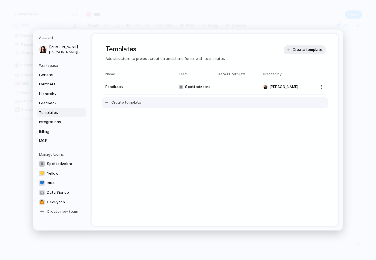
click at [123, 101] on span "Create template" at bounding box center [126, 103] width 30 height 6
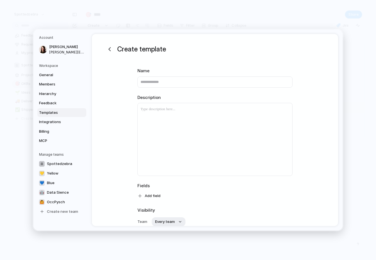
click at [146, 86] on input "text" at bounding box center [215, 82] width 155 height 11
type input "*"
type input "*******"
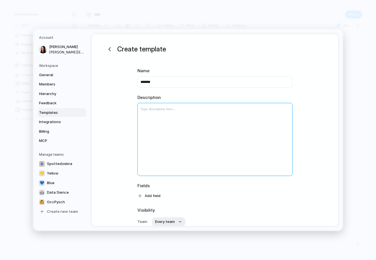
click at [150, 116] on div at bounding box center [215, 139] width 155 height 73
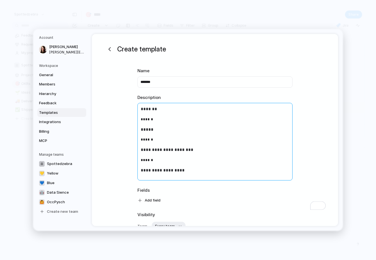
click at [141, 109] on h4 "*******" at bounding box center [215, 109] width 154 height 6
click at [200, 150] on h4 "**********" at bounding box center [215, 150] width 154 height 6
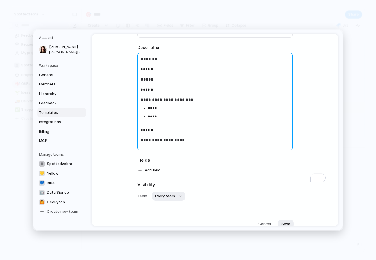
scroll to position [50, 0]
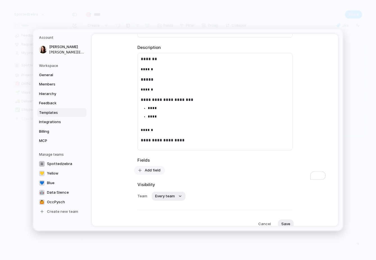
click at [148, 172] on span "Add field" at bounding box center [153, 171] width 16 height 6
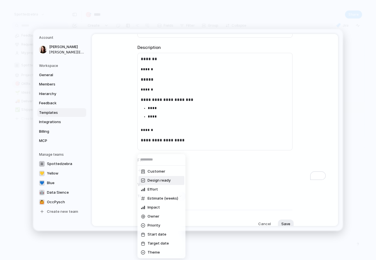
click at [173, 178] on li "Design ready" at bounding box center [162, 180] width 46 height 9
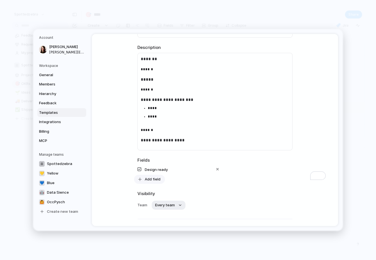
click at [159, 179] on span "Add field" at bounding box center [153, 180] width 16 height 6
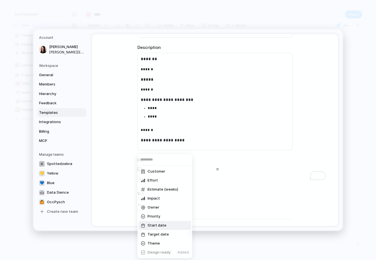
click at [160, 217] on span "Priority" at bounding box center [154, 217] width 13 height 6
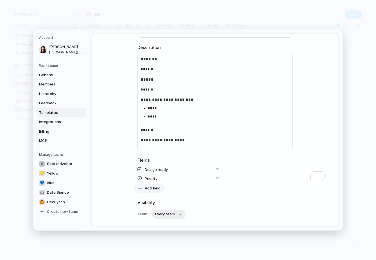
click at [150, 185] on button "Add field" at bounding box center [149, 188] width 31 height 9
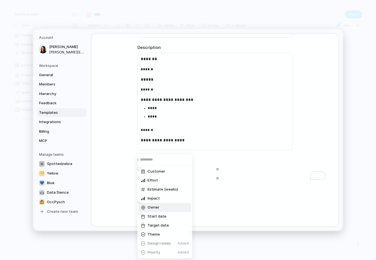
click at [153, 207] on span "Owner" at bounding box center [154, 208] width 12 height 6
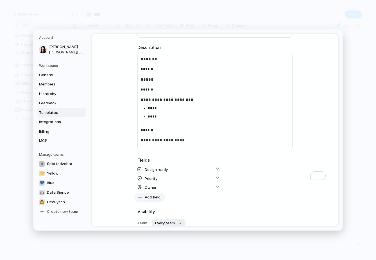
click at [152, 199] on span "Add field" at bounding box center [153, 198] width 16 height 6
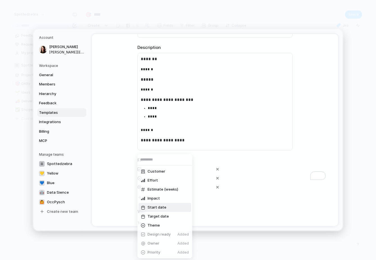
click at [257, 206] on div "Customer Effort Estimate (weeks) Impact Start date Target date Theme Design rea…" at bounding box center [188, 130] width 376 height 260
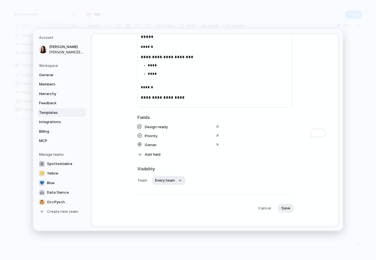
scroll to position [100, 0]
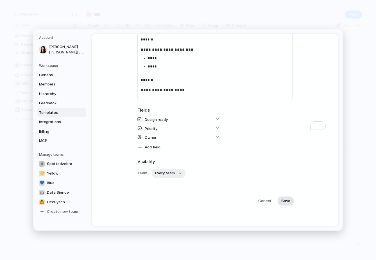
click at [289, 204] on button "Save" at bounding box center [286, 201] width 16 height 9
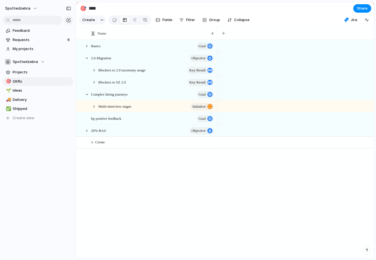
click at [97, 108] on div "Multi-interview stages initiative" at bounding box center [153, 107] width 125 height 12
click at [122, 103] on span "Multi-interview stages" at bounding box center [114, 106] width 33 height 6
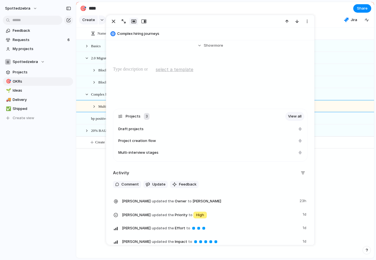
scroll to position [124, 0]
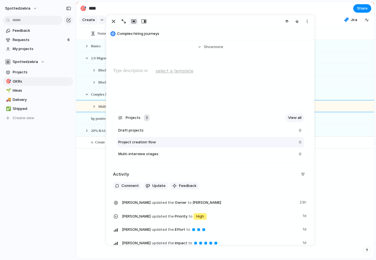
click at [135, 145] on div "Project creation flow" at bounding box center [211, 142] width 188 height 11
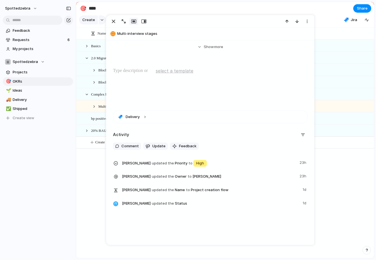
click at [188, 69] on span "select a template" at bounding box center [175, 71] width 38 height 7
click at [170, 90] on span "Project" at bounding box center [165, 93] width 13 height 6
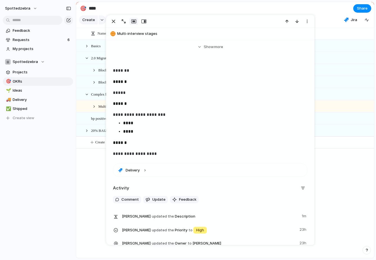
click at [145, 84] on p "******" at bounding box center [210, 81] width 194 height 7
click at [142, 84] on p "**********" at bounding box center [210, 81] width 194 height 7
click at [255, 80] on p "**********" at bounding box center [210, 81] width 194 height 7
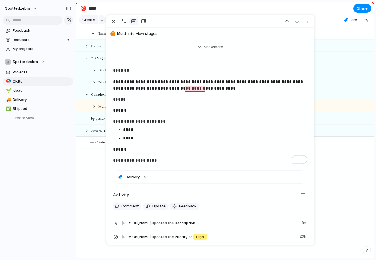
click at [196, 88] on p "**********" at bounding box center [210, 85] width 194 height 14
drag, startPoint x: 115, startPoint y: 82, endPoint x: 111, endPoint y: 82, distance: 4.2
click at [111, 82] on div "**********" at bounding box center [210, 101] width 208 height 371
click at [266, 84] on p "**********" at bounding box center [210, 85] width 194 height 14
click at [264, 89] on p "**********" at bounding box center [210, 85] width 194 height 14
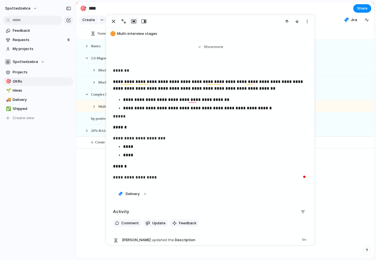
click at [160, 116] on h4 "*****" at bounding box center [210, 116] width 194 height 6
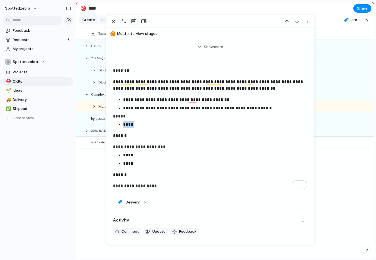
drag, startPoint x: 124, startPoint y: 122, endPoint x: 149, endPoint y: 122, distance: 25.0
click at [149, 122] on p "****" at bounding box center [215, 124] width 184 height 7
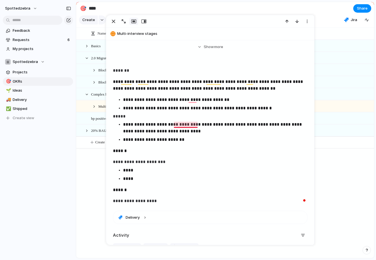
click at [183, 123] on p "**********" at bounding box center [215, 128] width 184 height 14
click at [184, 143] on p "**********" at bounding box center [215, 139] width 184 height 7
drag, startPoint x: 131, startPoint y: 153, endPoint x: 108, endPoint y: 152, distance: 23.1
click at [108, 153] on div "**********" at bounding box center [210, 121] width 208 height 411
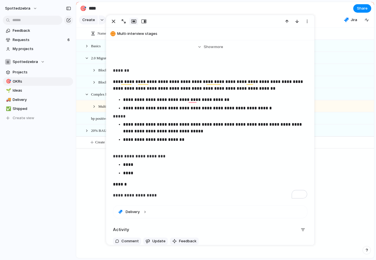
click at [133, 165] on p "****" at bounding box center [215, 164] width 184 height 7
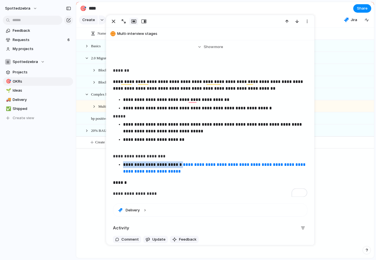
drag, startPoint x: 183, startPoint y: 165, endPoint x: 123, endPoint y: 165, distance: 60.2
click at [123, 165] on ul "**********" at bounding box center [210, 168] width 195 height 14
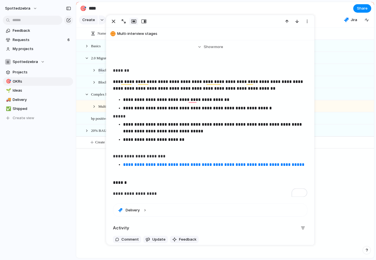
click at [256, 174] on p "**********" at bounding box center [215, 168] width 184 height 14
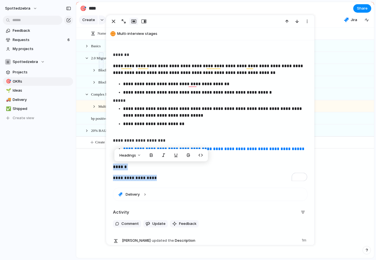
drag, startPoint x: 168, startPoint y: 178, endPoint x: 111, endPoint y: 167, distance: 57.4
click at [111, 167] on div "**********" at bounding box center [210, 102] width 208 height 404
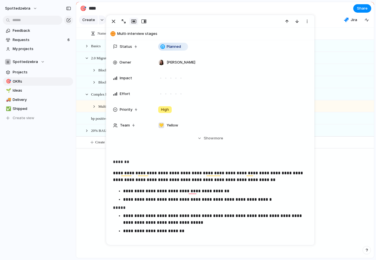
scroll to position [0, 0]
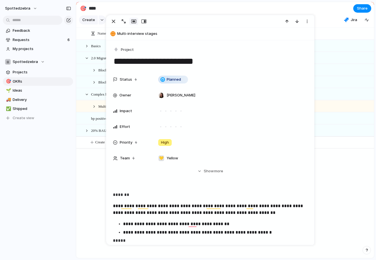
click at [131, 114] on div "Impact" at bounding box center [210, 110] width 195 height 11
click at [132, 111] on div "Impact" at bounding box center [131, 111] width 36 height 6
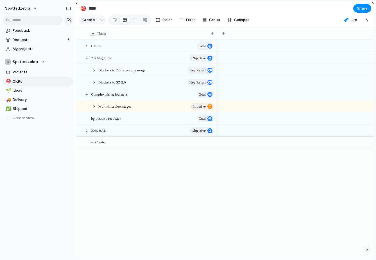
click at [332, 73] on div at bounding box center [296, 70] width 158 height 12
click at [36, 61] on div "Spottedzebra" at bounding box center [25, 62] width 40 height 6
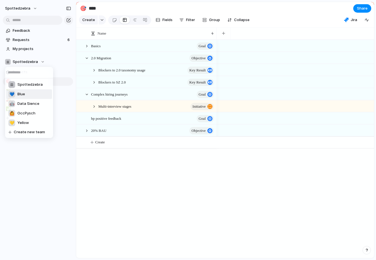
drag, startPoint x: 27, startPoint y: 121, endPoint x: 32, endPoint y: 96, distance: 25.4
click at [32, 96] on ul "Spottedzebra 💙 Blue 🤖 Data Sience 🙆 OccPysch 💛 Yellow Create new team" at bounding box center [29, 108] width 48 height 60
click at [30, 123] on li "💛 Yellow" at bounding box center [29, 123] width 46 height 10
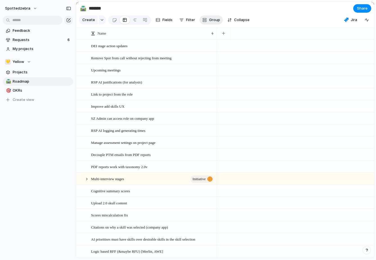
click at [216, 19] on span "Group" at bounding box center [214, 20] width 11 height 6
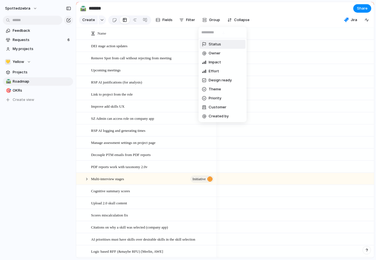
click at [186, 18] on div "Status Owner Impact Effort Design ready Theme Priority Customer Created by" at bounding box center [188, 130] width 376 height 260
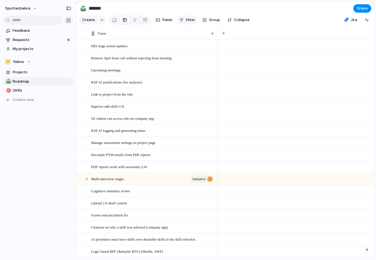
click at [187, 19] on span "Filter" at bounding box center [190, 20] width 9 height 6
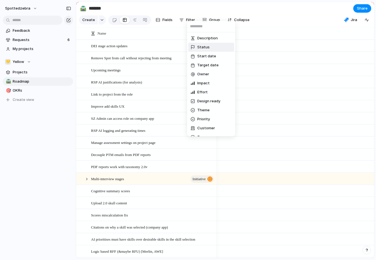
click at [195, 46] on div "Status" at bounding box center [200, 47] width 19 height 6
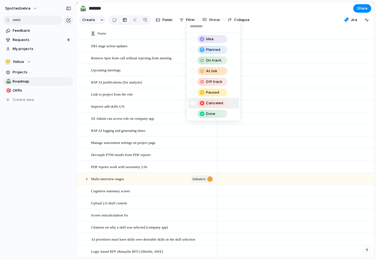
click at [194, 103] on div at bounding box center [193, 103] width 5 height 5
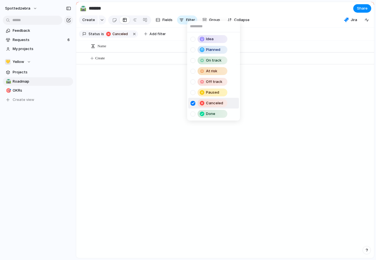
click at [193, 104] on div at bounding box center [193, 103] width 5 height 5
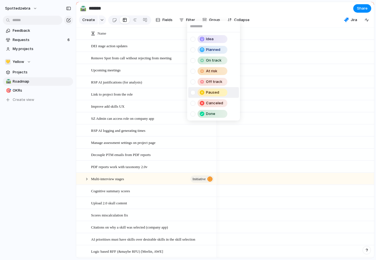
click at [193, 93] on div at bounding box center [193, 92] width 5 height 5
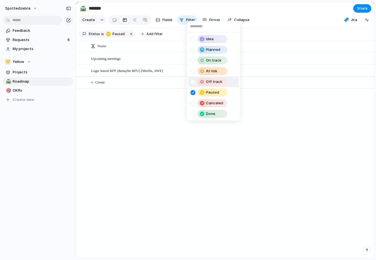
click at [194, 84] on div "Off track" at bounding box center [210, 82] width 39 height 8
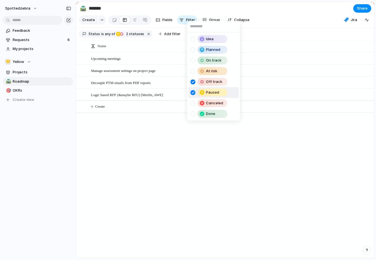
click at [193, 93] on div at bounding box center [193, 92] width 5 height 5
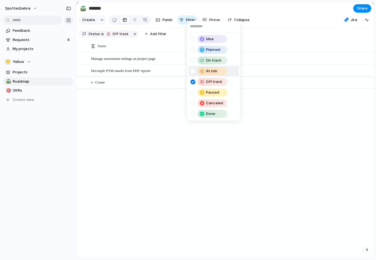
click at [193, 71] on div at bounding box center [193, 71] width 5 height 5
click at [196, 58] on div "On track" at bounding box center [210, 61] width 39 height 8
click at [196, 51] on div "Planned" at bounding box center [210, 50] width 39 height 8
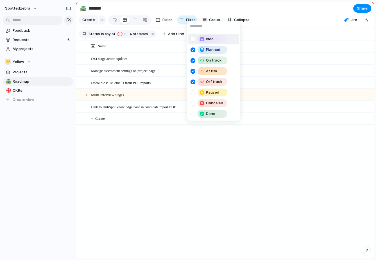
click at [196, 43] on div "Idea" at bounding box center [210, 39] width 39 height 8
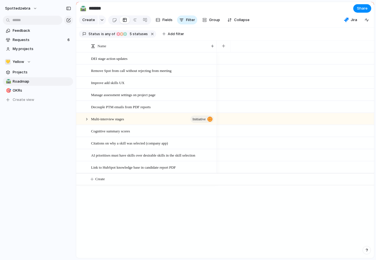
click at [144, 213] on div "Idea Planned On track At risk Off track Paused Canceled Done" at bounding box center [188, 130] width 376 height 260
click at [167, 24] on button "Fields" at bounding box center [164, 19] width 21 height 9
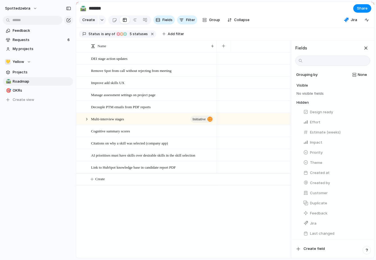
click at [173, 8] on section "🛣️ ******* Share" at bounding box center [225, 8] width 298 height 13
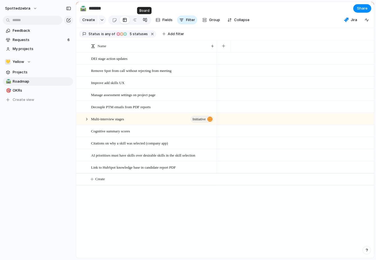
click at [144, 21] on div at bounding box center [145, 19] width 5 height 9
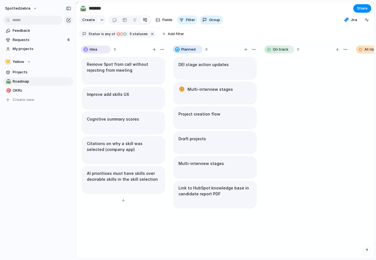
click at [96, 55] on div "Idea 5 Remove Spot from call without rejecting from meeting Improve add skills …" at bounding box center [123, 153] width 89 height 220
click at [97, 49] on span "Idea" at bounding box center [94, 50] width 8 height 6
click at [164, 51] on div "button" at bounding box center [162, 49] width 5 height 5
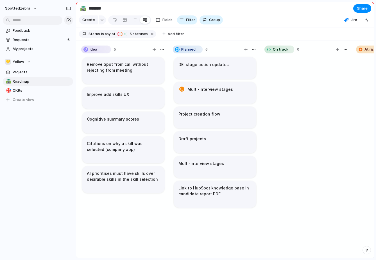
click at [130, 51] on div "Change color" at bounding box center [188, 130] width 376 height 260
click at [124, 20] on div at bounding box center [125, 19] width 5 height 9
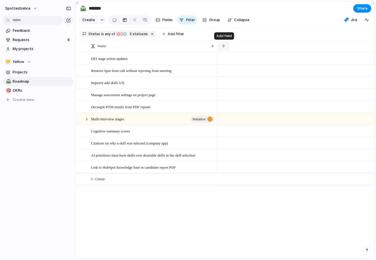
click at [224, 48] on div "button" at bounding box center [223, 45] width 3 height 3
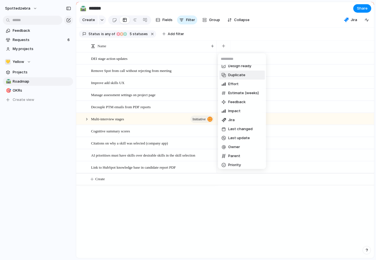
scroll to position [88, 0]
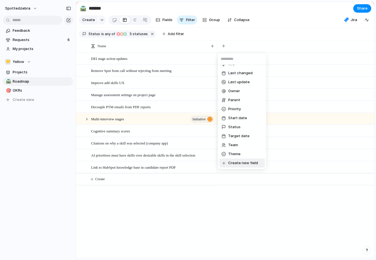
click at [233, 165] on span "Create new field" at bounding box center [243, 163] width 30 height 6
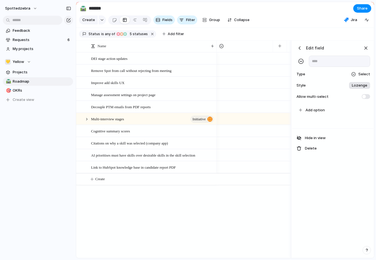
click at [358, 86] on span "Lozenge" at bounding box center [359, 86] width 15 height 6
click at [334, 221] on div "******* *** Plain" at bounding box center [188, 130] width 376 height 260
click at [365, 77] on span "Select" at bounding box center [365, 74] width 12 height 6
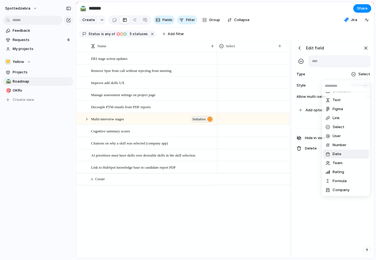
scroll to position [0, 0]
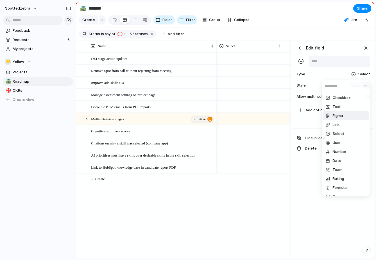
click at [342, 119] on li "Figma" at bounding box center [346, 115] width 46 height 9
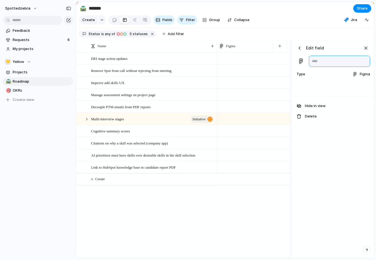
click at [321, 64] on input "text" at bounding box center [339, 61] width 61 height 11
type input "*****"
click at [318, 157] on div "Edit field ***** Type Figma Hide in view Delete" at bounding box center [333, 150] width 82 height 218
click at [302, 47] on div "button" at bounding box center [300, 48] width 6 height 6
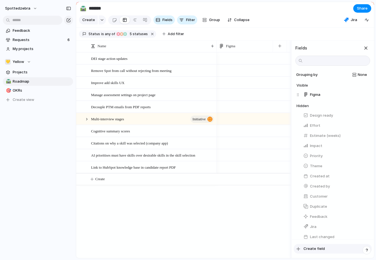
click at [306, 248] on span "Create field" at bounding box center [314, 249] width 21 height 6
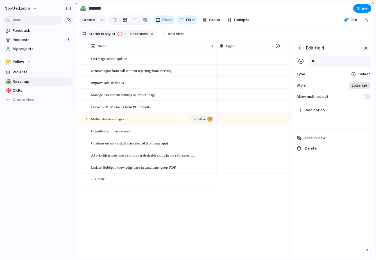
scroll to position [0, 53]
type input "*"
type input "****"
click at [358, 74] on div "Select" at bounding box center [360, 74] width 19 height 6
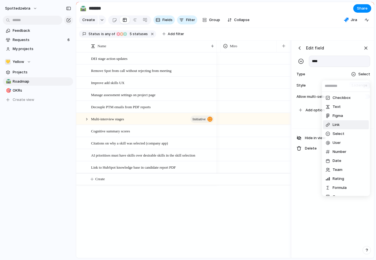
click at [335, 123] on span "Link" at bounding box center [336, 125] width 7 height 6
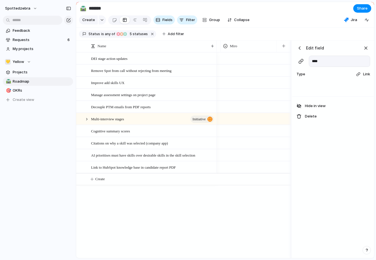
click at [309, 156] on div "Edit field **** Type Link Hide in view Delete" at bounding box center [333, 150] width 82 height 218
click at [323, 133] on div "Edit field **** Type Link Hide in view Delete" at bounding box center [333, 150] width 82 height 218
click at [299, 50] on div "button" at bounding box center [300, 48] width 6 height 6
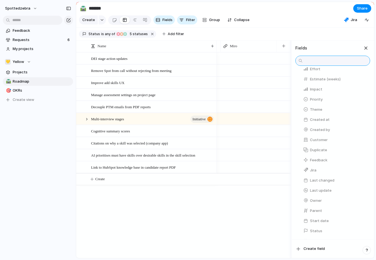
scroll to position [71, 0]
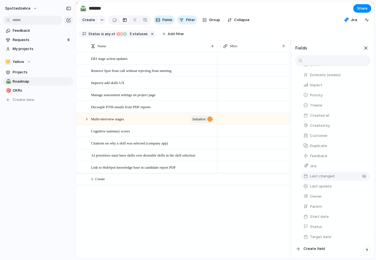
click at [320, 180] on button "Last changed" at bounding box center [335, 176] width 69 height 9
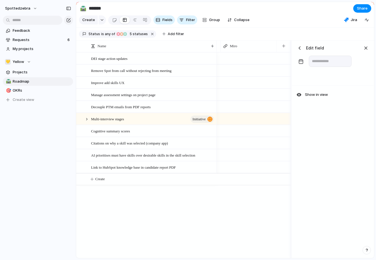
click at [302, 48] on div "button" at bounding box center [300, 48] width 6 height 6
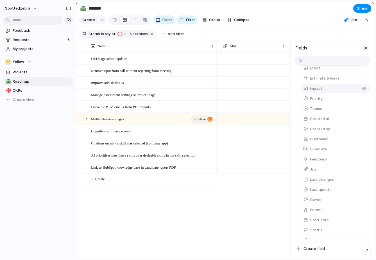
scroll to position [87, 0]
click at [312, 255] on div "Create field" at bounding box center [333, 248] width 82 height 19
click at [313, 250] on span "Create field" at bounding box center [314, 249] width 21 height 6
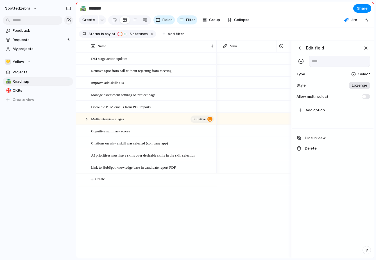
scroll to position [0, 109]
click at [301, 47] on div "button" at bounding box center [300, 48] width 6 height 6
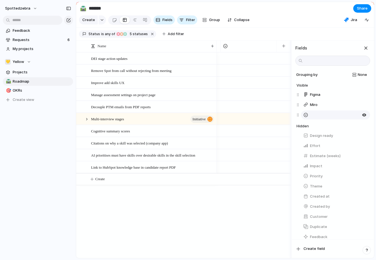
click at [320, 116] on button "button" at bounding box center [335, 115] width 69 height 9
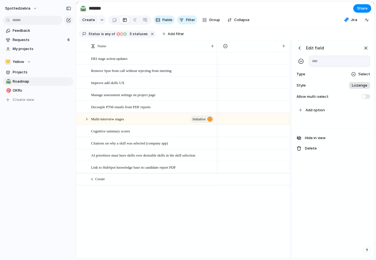
click at [355, 88] on span "Lozenge" at bounding box center [359, 86] width 15 height 6
click at [355, 88] on div "******* *** Plain" at bounding box center [188, 130] width 376 height 260
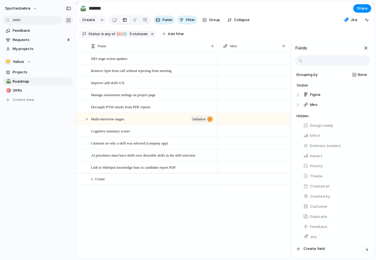
scroll to position [0, 0]
click at [269, 25] on section "Create Fields Filter Group Zoom Collapse Jira" at bounding box center [225, 21] width 298 height 14
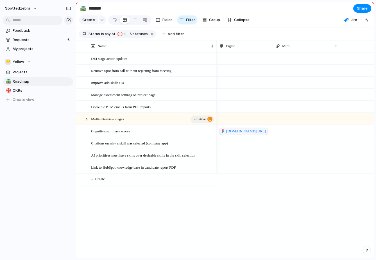
click at [249, 95] on div at bounding box center [245, 95] width 56 height 12
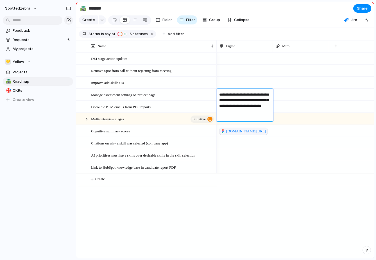
type textarea "**********"
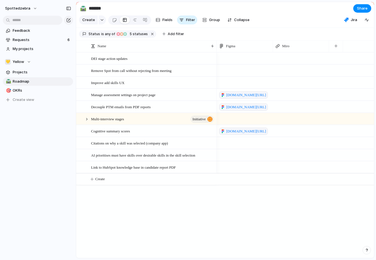
click at [111, 224] on div "DEI stage action updates Remove Spot from call without rejecting from meeting I…" at bounding box center [225, 155] width 298 height 206
click at [184, 19] on button "Filter" at bounding box center [187, 19] width 20 height 9
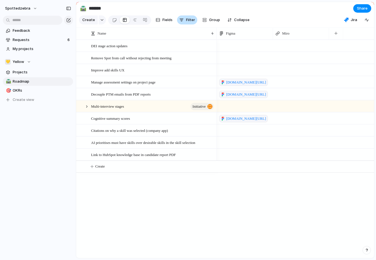
click at [185, 24] on button "Filter" at bounding box center [187, 19] width 20 height 9
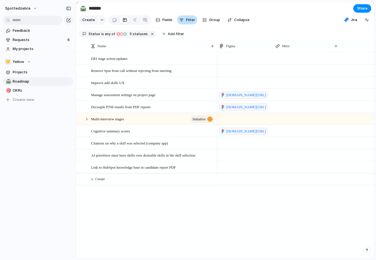
click at [185, 24] on button "Filter" at bounding box center [187, 19] width 20 height 9
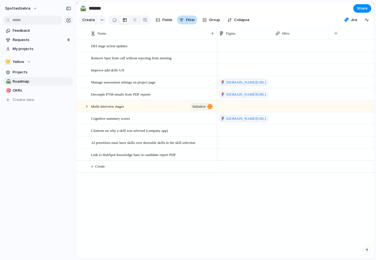
click at [185, 24] on button "Filter" at bounding box center [187, 19] width 20 height 9
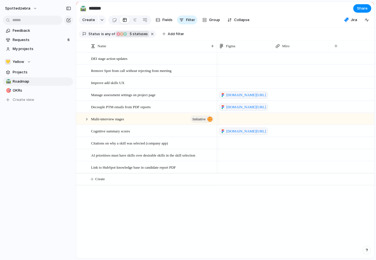
click at [125, 36] on div "button" at bounding box center [125, 34] width 5 height 5
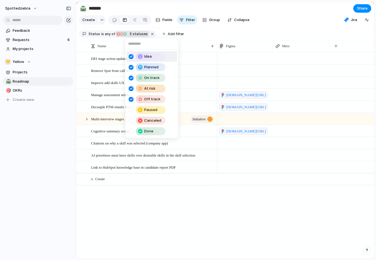
click at [131, 57] on div at bounding box center [131, 56] width 5 height 5
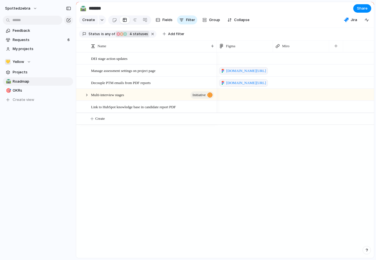
click at [120, 185] on div "Idea Planned On track At risk Off track Paused Canceled Done" at bounding box center [188, 130] width 376 height 260
click at [120, 185] on div "DEI stage action updates Manage assessment settings on project page Decouple PT…" at bounding box center [225, 155] width 298 height 206
click at [85, 95] on div at bounding box center [86, 95] width 5 height 5
click at [86, 95] on div at bounding box center [86, 95] width 5 height 5
click at [96, 150] on div "DEI stage action updates Manage assessment settings on project page Decouple PT…" at bounding box center [225, 155] width 298 height 206
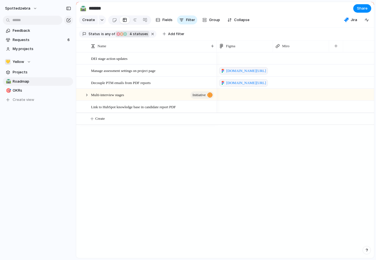
click at [97, 150] on div "DEI stage action updates Manage assessment settings on project page Decouple PT…" at bounding box center [225, 155] width 298 height 206
click at [46, 122] on div "Feedback Requests 6 My projects 💛 Yellow Projects 🛣️ Roadmap 🎯 OKRs To pick up …" at bounding box center [38, 75] width 76 height 150
click at [130, 23] on div at bounding box center [135, 19] width 10 height 9
click at [136, 20] on div at bounding box center [135, 19] width 5 height 9
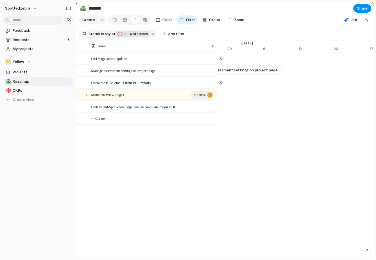
scroll to position [0, 5845]
click at [30, 61] on div "💛 Yellow" at bounding box center [18, 62] width 26 height 6
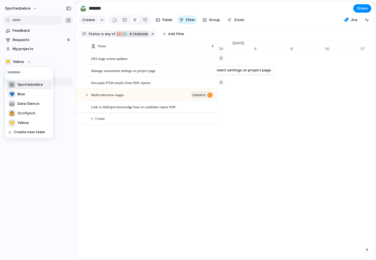
click at [27, 88] on div "Spottedzebra" at bounding box center [25, 84] width 34 height 7
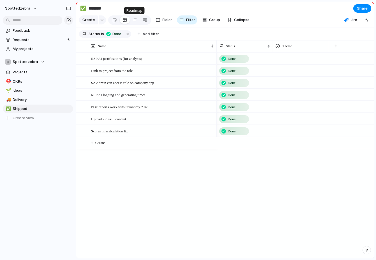
click at [137, 21] on link at bounding box center [135, 19] width 10 height 9
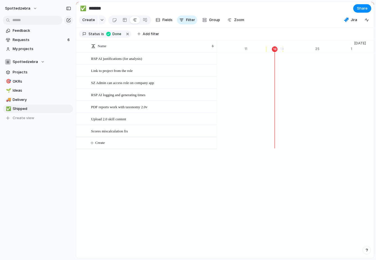
scroll to position [0, 5585]
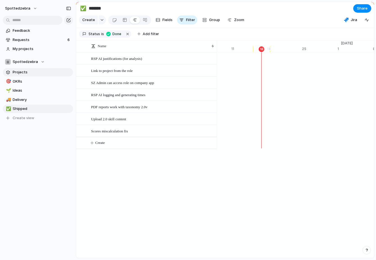
click at [38, 75] on link "Projects" at bounding box center [38, 72] width 70 height 8
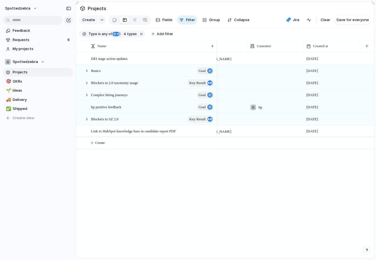
click at [268, 108] on div "bp" at bounding box center [276, 105] width 56 height 9
click at [366, 252] on button "button" at bounding box center [367, 250] width 8 height 8
click at [333, 238] on span "Request meeting" at bounding box center [337, 237] width 30 height 6
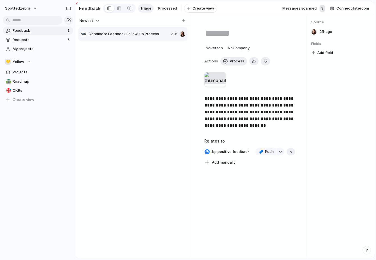
click at [170, 64] on div "Candidate Feedback Follow-up Process 21h" at bounding box center [133, 139] width 110 height 224
click at [39, 36] on link "Requests 6" at bounding box center [38, 40] width 70 height 8
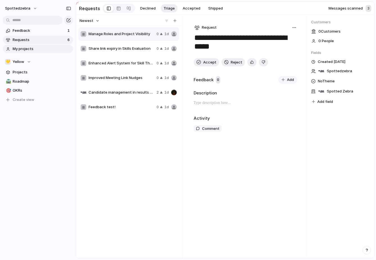
click at [39, 46] on link "My projects" at bounding box center [38, 49] width 70 height 8
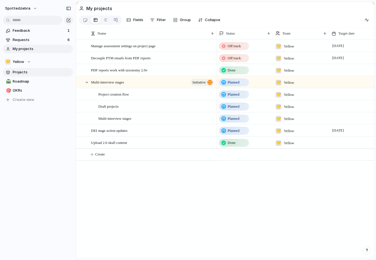
click at [26, 74] on span "Projects" at bounding box center [42, 72] width 59 height 6
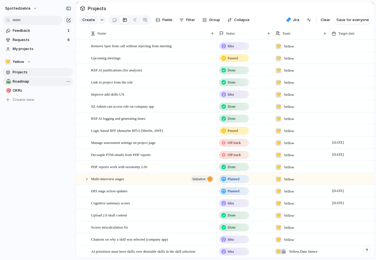
click at [40, 79] on span "Roadmap" at bounding box center [42, 82] width 59 height 6
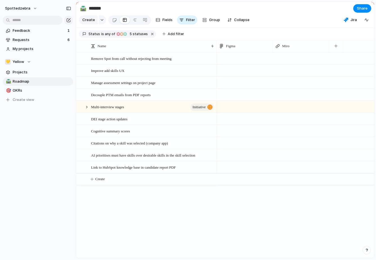
click at [232, 93] on div at bounding box center [245, 95] width 56 height 12
click at [229, 132] on div at bounding box center [245, 131] width 56 height 12
type textarea "**********"
click at [239, 120] on div at bounding box center [245, 119] width 56 height 12
click at [239, 120] on textarea at bounding box center [245, 119] width 52 height 7
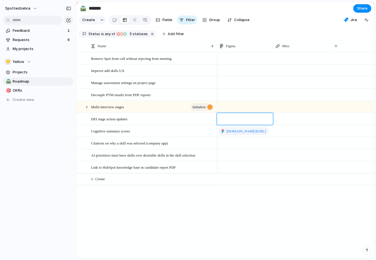
click at [239, 120] on textarea at bounding box center [245, 119] width 52 height 7
click at [237, 95] on div at bounding box center [245, 95] width 56 height 12
type textarea "**********"
click at [235, 78] on span at bounding box center [245, 78] width 56 height 2
type textarea "**********"
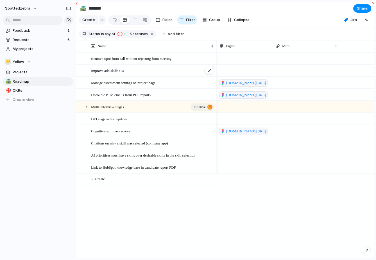
click at [117, 71] on span "Improve add skills UX" at bounding box center [107, 70] width 33 height 6
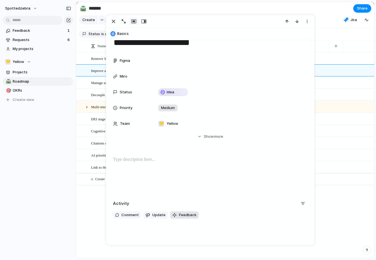
click at [178, 214] on button "Feedback" at bounding box center [184, 215] width 29 height 7
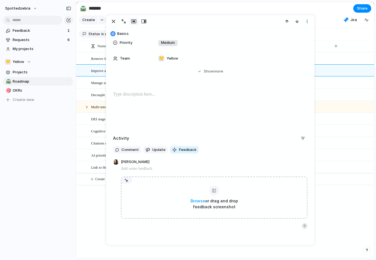
scroll to position [91, 0]
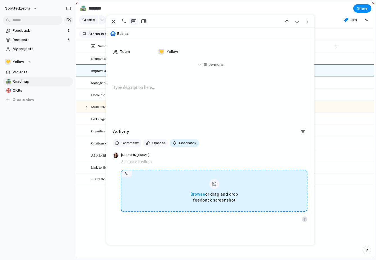
click at [196, 194] on span "Browse" at bounding box center [198, 194] width 15 height 5
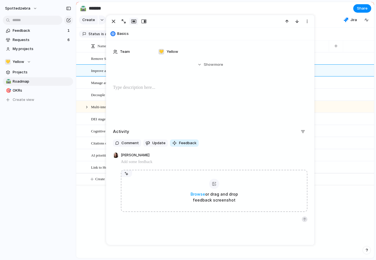
click at [40, 149] on div "Feedback 1 Requests 6 My projects 💛 Yellow Projects 🛣️ Roadmap 🎯 OKRs To pick u…" at bounding box center [38, 75] width 76 height 150
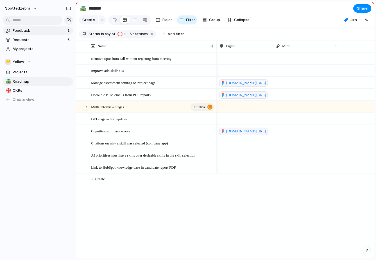
click at [30, 28] on span "Feedback" at bounding box center [39, 31] width 53 height 6
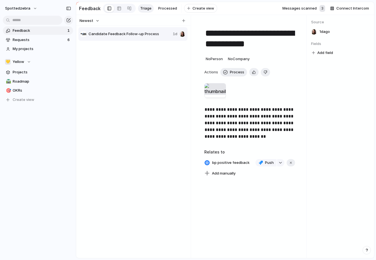
click at [97, 21] on button "Newest" at bounding box center [90, 20] width 22 height 7
click at [97, 21] on div "Newest Oldest" at bounding box center [188, 130] width 376 height 260
click at [71, 19] on div "button" at bounding box center [68, 20] width 5 height 5
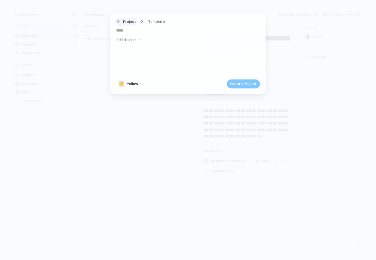
click at [124, 23] on span "Project" at bounding box center [129, 22] width 13 height 6
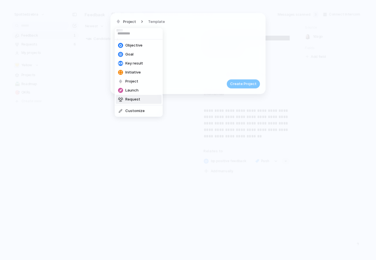
click at [129, 102] on span "Request" at bounding box center [132, 100] width 15 height 6
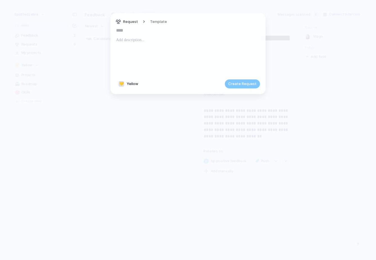
click at [143, 48] on div at bounding box center [188, 56] width 144 height 38
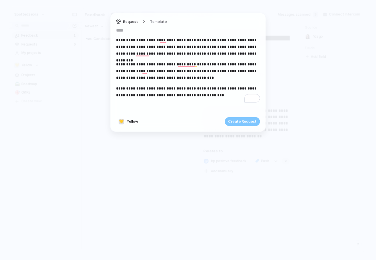
click at [232, 123] on div "Create Request" at bounding box center [242, 121] width 35 height 9
click at [126, 32] on input "text" at bounding box center [188, 30] width 144 height 9
type input "**"
click at [228, 122] on button "Create Request" at bounding box center [242, 121] width 35 height 9
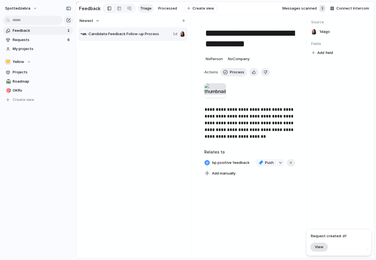
click at [322, 249] on span "View" at bounding box center [319, 247] width 9 height 5
click at [98, 160] on div "Candidate Feedback Follow-up Process 1d" at bounding box center [133, 142] width 110 height 230
click at [224, 164] on span "bp positive feedback" at bounding box center [231, 163] width 41 height 8
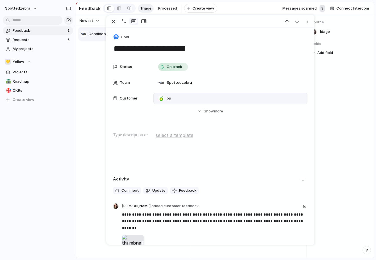
click at [195, 101] on div "bp" at bounding box center [230, 98] width 149 height 6
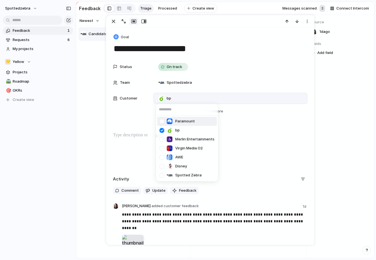
click at [116, 127] on div "Paramount bp Merlin Entertainments Virgin Media O2 AWE Disney Spotted Zebra" at bounding box center [188, 130] width 376 height 260
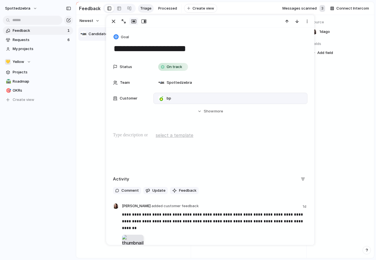
click at [87, 197] on div "Candidate Feedback Follow-up Process 1d" at bounding box center [133, 142] width 110 height 230
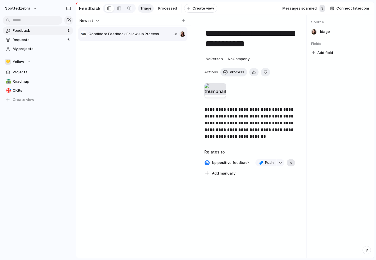
click at [288, 162] on button "button" at bounding box center [291, 162] width 8 height 7
click at [291, 163] on div "button" at bounding box center [291, 163] width 4 height 4
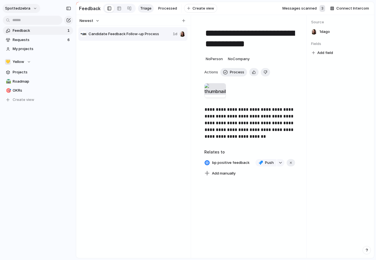
click at [29, 8] on button "spottedzebra" at bounding box center [22, 8] width 38 height 9
click at [28, 23] on li "Settings" at bounding box center [27, 21] width 47 height 9
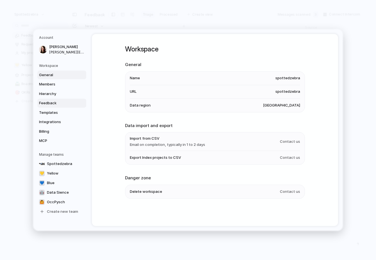
click at [48, 107] on link "Feedback" at bounding box center [61, 103] width 49 height 9
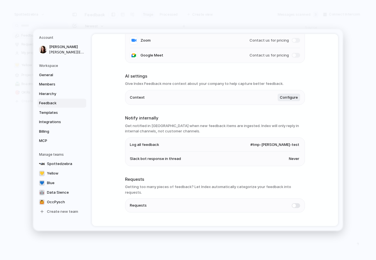
scroll to position [98, 0]
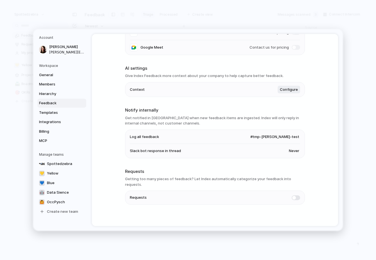
click at [296, 195] on span at bounding box center [296, 197] width 8 height 5
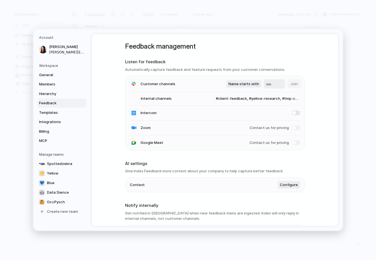
scroll to position [0, 0]
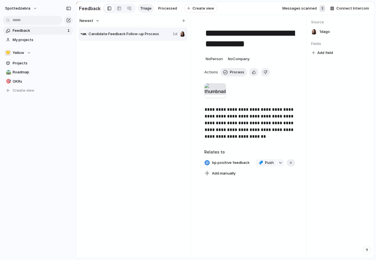
click at [44, 31] on span "Feedback" at bounding box center [39, 31] width 53 height 6
click at [161, 11] on span "Processed" at bounding box center [167, 9] width 19 height 6
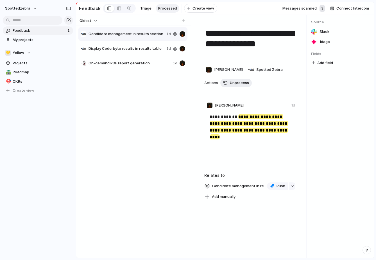
click at [140, 66] on div "On-demand PDF report generation 1d" at bounding box center [132, 64] width 109 height 14
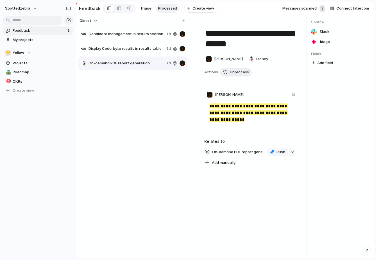
click at [140, 52] on div "Display Coderbyte results in results table 1d" at bounding box center [132, 49] width 109 height 14
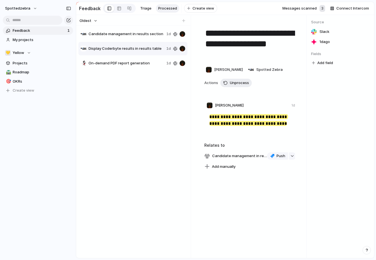
click at [141, 38] on div "Candidate management in results section 1d" at bounding box center [132, 34] width 109 height 14
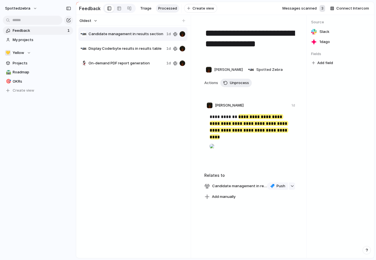
click at [141, 48] on span "Display Coderbyte results in results table" at bounding box center [127, 49] width 76 height 6
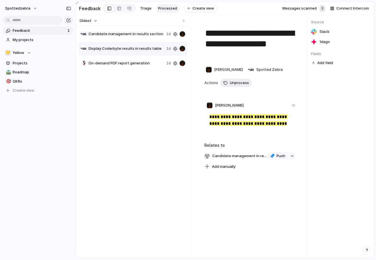
click at [300, 6] on span "Messages scanned" at bounding box center [300, 9] width 34 height 6
click at [307, 10] on span "Messages scanned" at bounding box center [300, 9] width 34 height 6
click at [323, 10] on div "3" at bounding box center [323, 8] width 6 height 7
click at [323, 8] on div "3" at bounding box center [323, 8] width 6 height 7
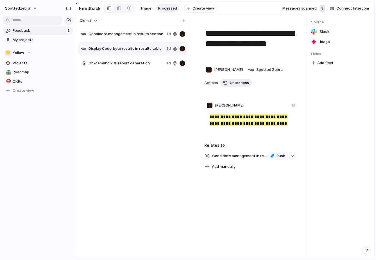
click at [323, 8] on div "3" at bounding box center [323, 8] width 6 height 7
click at [279, 30] on textarea "**********" at bounding box center [250, 43] width 91 height 33
click at [213, 83] on span "Actions" at bounding box center [211, 83] width 14 height 6
click at [321, 43] on span "1d ago" at bounding box center [325, 42] width 10 height 6
click at [226, 169] on span "Add manually" at bounding box center [224, 167] width 24 height 6
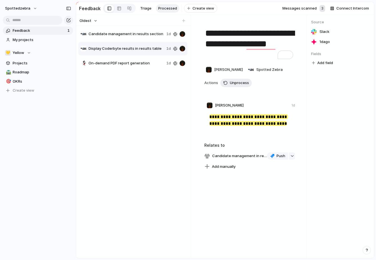
click at [166, 183] on div "Cognitive summary scores PDF reports work with taxonomy 2.0v Upload 2.0 skull c…" at bounding box center [188, 130] width 376 height 260
click at [145, 64] on span "On-demand PDF report generation" at bounding box center [127, 63] width 76 height 6
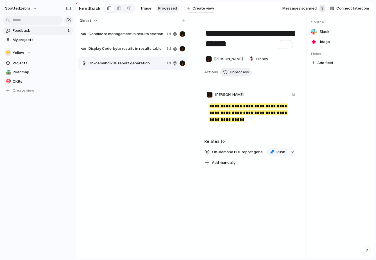
click at [144, 31] on div "Candidate management in results section 1d" at bounding box center [132, 34] width 109 height 14
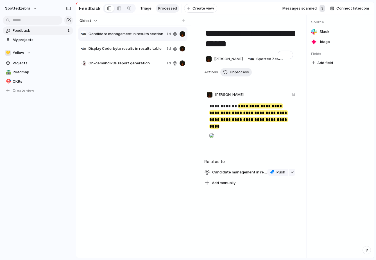
type textarea "**********"
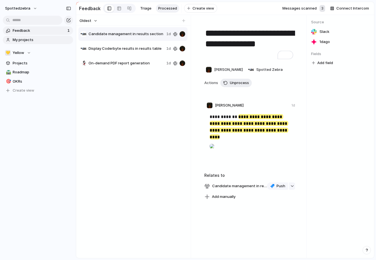
click at [51, 38] on span "My projects" at bounding box center [42, 40] width 59 height 6
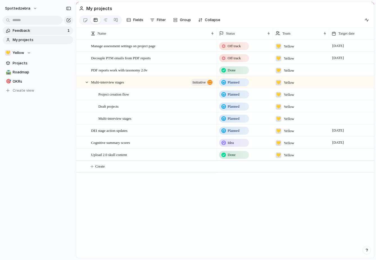
click at [49, 33] on span "Feedback" at bounding box center [39, 31] width 53 height 6
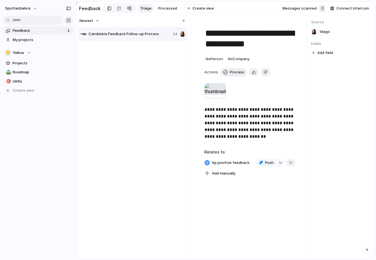
click at [127, 10] on div at bounding box center [129, 8] width 5 height 9
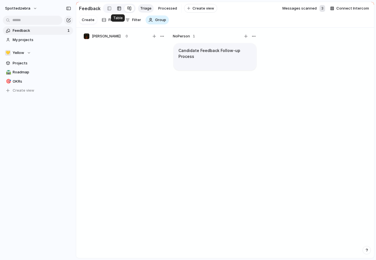
click at [117, 9] on div at bounding box center [119, 8] width 5 height 9
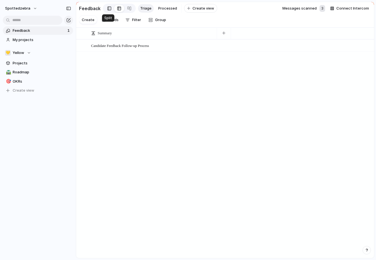
click at [105, 8] on link at bounding box center [110, 8] width 10 height 9
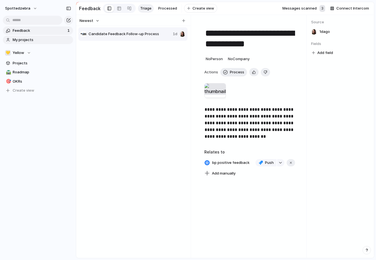
click at [25, 39] on span "My projects" at bounding box center [42, 40] width 59 height 6
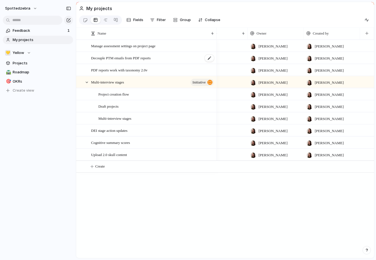
scroll to position [0, 133]
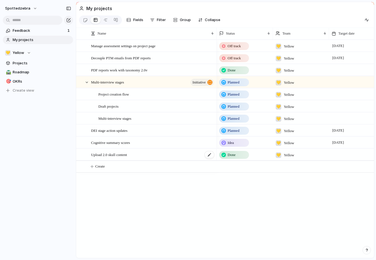
click at [116, 156] on span "Upload 2.0 skull content" at bounding box center [109, 154] width 36 height 6
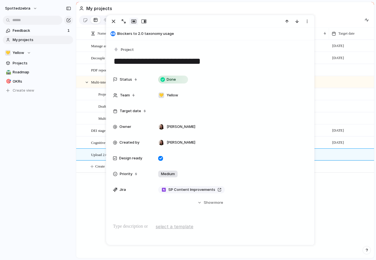
click at [171, 64] on textarea "**********" at bounding box center [210, 61] width 194 height 12
type textarea "**********"
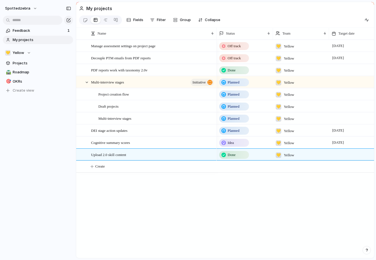
click at [95, 186] on div "Manage assessment settings on project page Decouple PTM emails from PDF reports…" at bounding box center [225, 149] width 298 height 219
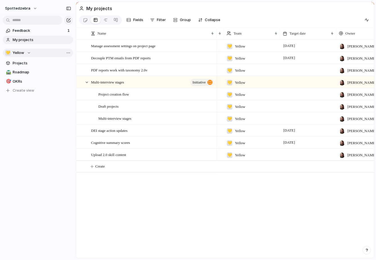
click at [15, 55] on span "Yellow" at bounding box center [19, 53] width 12 height 6
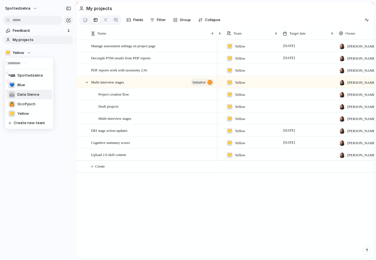
click at [23, 90] on li "🤖 Data Sience" at bounding box center [29, 95] width 46 height 10
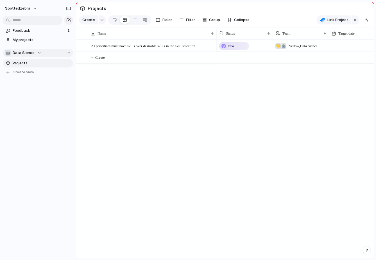
click at [29, 55] on span "Data Sience" at bounding box center [24, 53] width 22 height 6
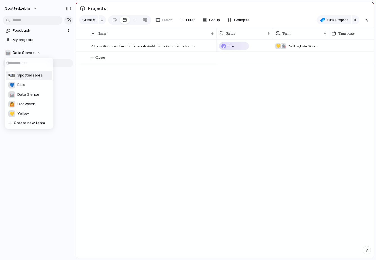
click at [23, 79] on li "Spottedzebra" at bounding box center [29, 76] width 46 height 10
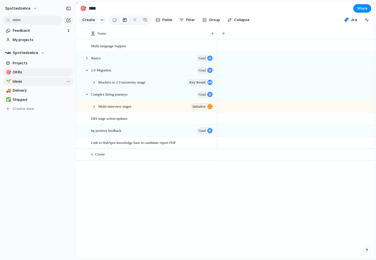
click at [51, 81] on span "Ideas" at bounding box center [42, 82] width 59 height 6
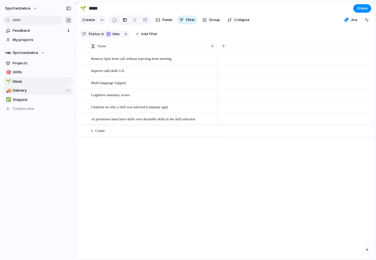
click at [50, 91] on span "Delivery" at bounding box center [42, 91] width 59 height 6
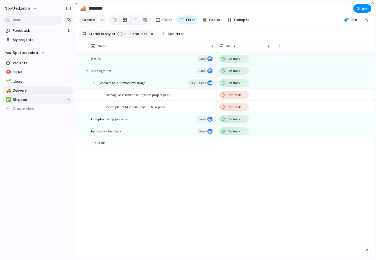
click at [50, 101] on span "Shipped" at bounding box center [42, 100] width 59 height 6
type input "*******"
